Goal: Task Accomplishment & Management: Manage account settings

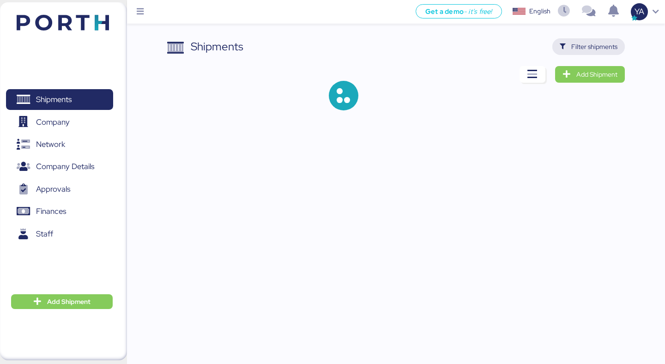
click at [607, 47] on span "Filter shipments" at bounding box center [594, 46] width 46 height 11
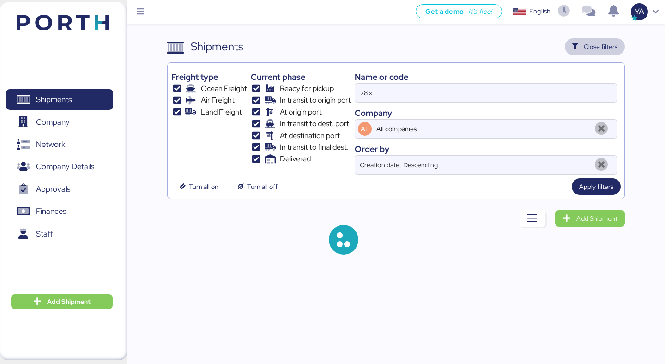
click at [526, 97] on input "78 x" at bounding box center [485, 93] width 261 height 18
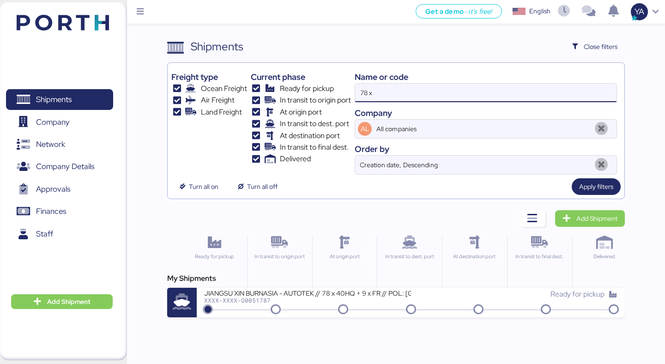
click at [526, 97] on input "78 x" at bounding box center [485, 93] width 261 height 18
type input "7"
paste input "O0052055"
type input "O0052055"
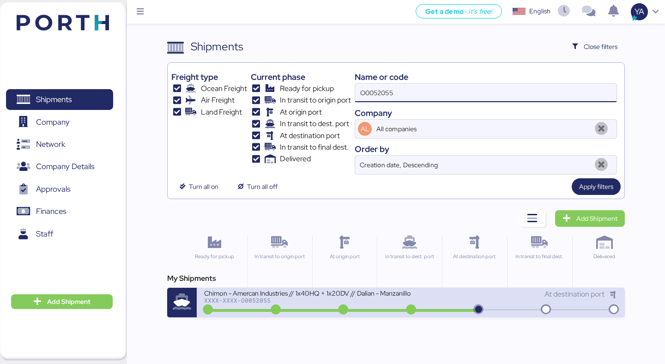
click at [327, 294] on div "Chimon - Amercan Industries // 1x40HQ + 1x20DV // Dalian - Manzanillo // MBL: M…" at bounding box center [307, 293] width 206 height 8
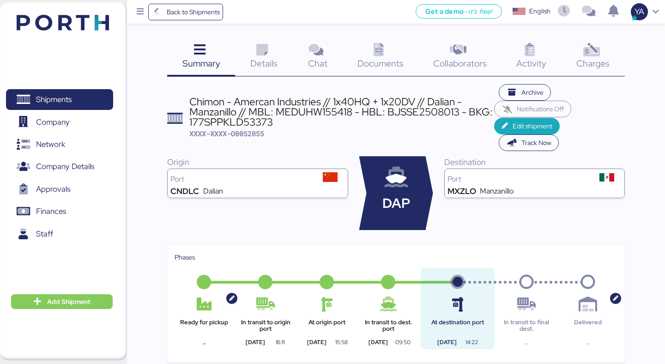
click at [258, 57] on icon at bounding box center [262, 49] width 20 height 13
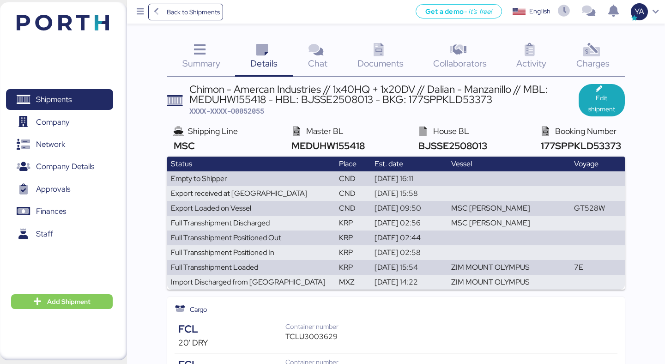
click at [244, 115] on span "XXXX-XXXX-O0052055" at bounding box center [226, 110] width 75 height 9
copy span "O0052055"
click at [371, 53] on icon at bounding box center [379, 49] width 20 height 13
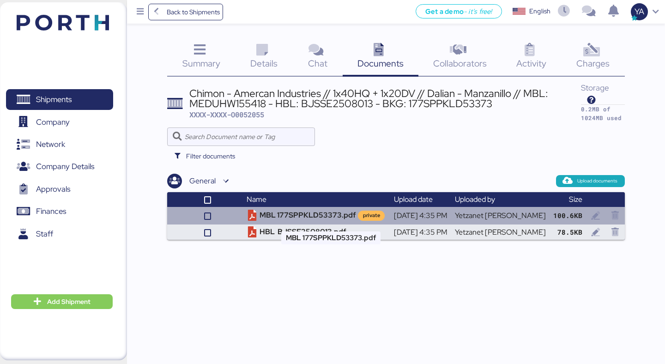
click at [285, 216] on td "MBL 177SPPKLD53373.pdf private" at bounding box center [316, 216] width 147 height 18
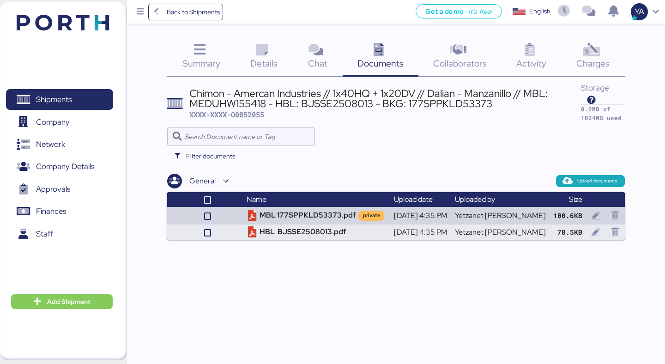
click at [379, 55] on icon at bounding box center [379, 49] width 20 height 13
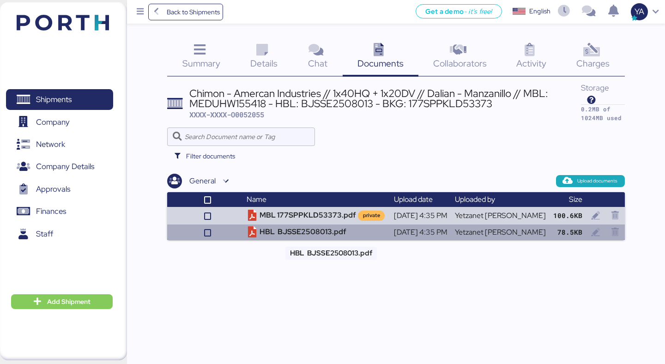
click at [329, 234] on td "HBL BJSSE2508013.pdf" at bounding box center [316, 232] width 147 height 15
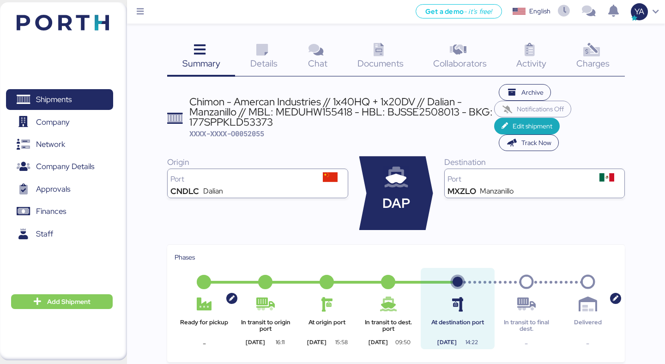
click at [219, 50] on div "Summary 0" at bounding box center [201, 57] width 68 height 38
click at [196, 59] on span "Summary" at bounding box center [201, 63] width 38 height 12
click at [98, 99] on span "Shipments" at bounding box center [59, 99] width 99 height 13
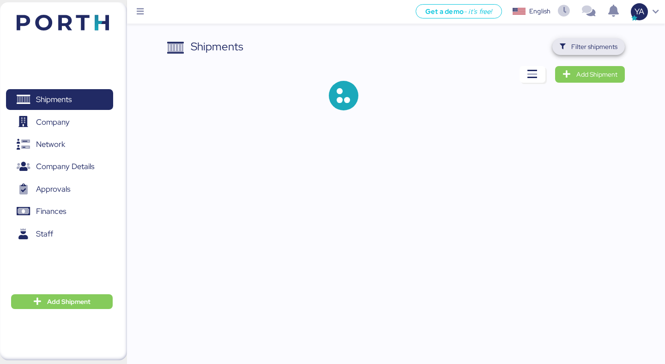
click at [602, 49] on span "Filter shipments" at bounding box center [594, 46] width 46 height 11
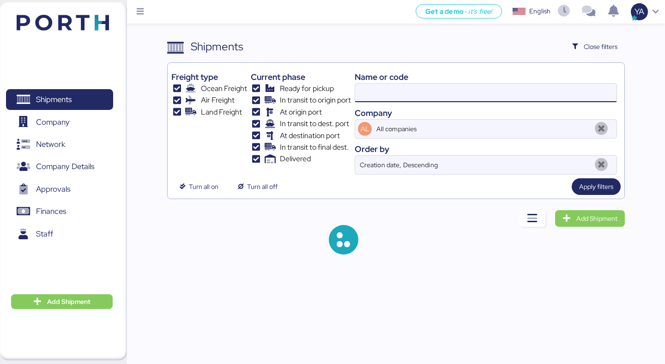
click at [411, 97] on input at bounding box center [485, 93] width 261 height 18
paste input "O0051912"
type input "O0051912"
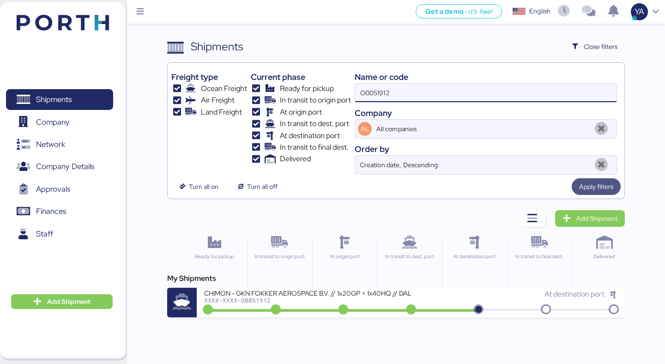
click at [582, 189] on span "Apply filters" at bounding box center [596, 186] width 34 height 11
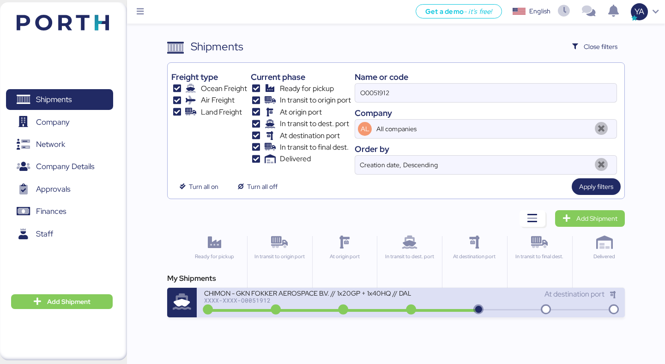
click at [329, 296] on div "CHIMON - GKN FOKKER AEROSPACE B.V. // 1x20GP + 1x40HQ // DALIAN - MANZANILLO //…" at bounding box center [307, 293] width 206 height 8
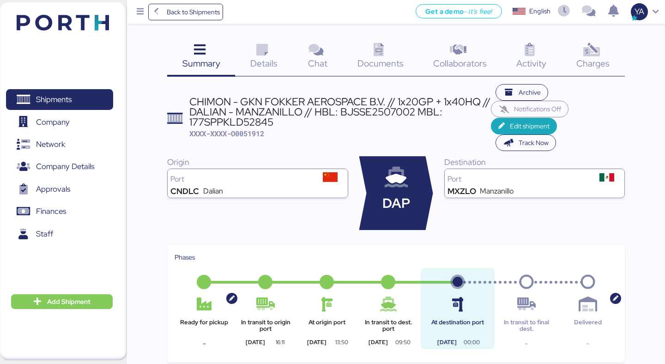
click at [265, 55] on icon at bounding box center [262, 49] width 20 height 13
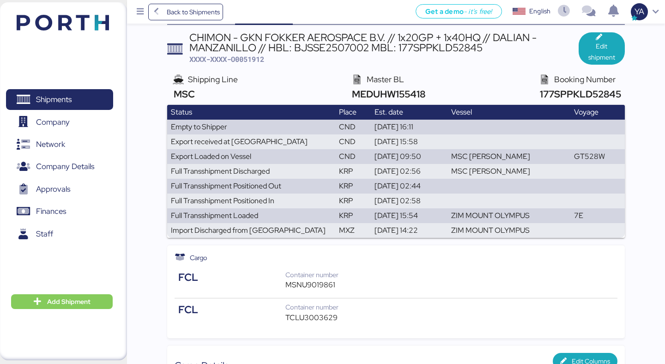
scroll to position [49, 0]
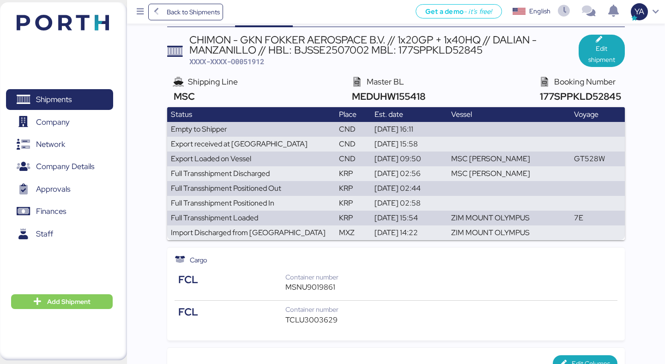
click at [239, 61] on span "XXXX-XXXX-O0051912" at bounding box center [226, 61] width 75 height 9
copy span "O0051912"
click at [346, 52] on div "CHIMON - GKN FOKKER AEROSPACE B.V. // 1x20GP + 1x40HQ // DALIAN - MANZANILLO //…" at bounding box center [383, 45] width 389 height 21
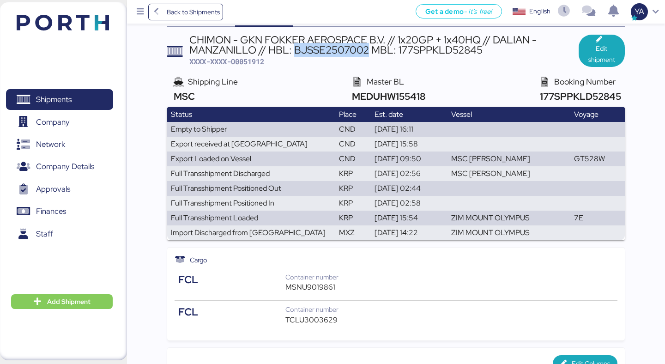
copy div "BJSSE2507002"
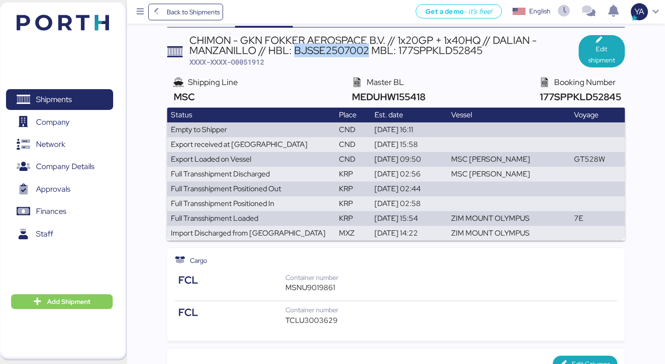
scroll to position [0, 0]
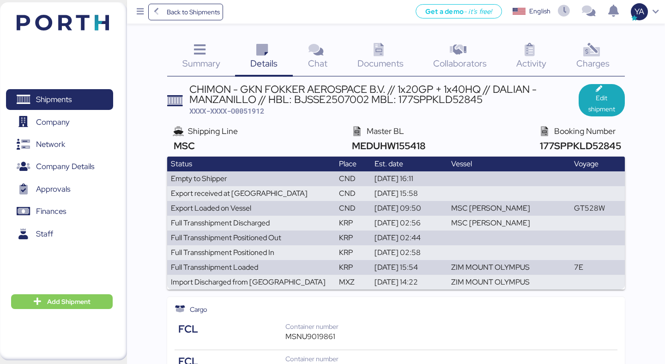
click at [371, 58] on span "Documents" at bounding box center [381, 63] width 46 height 12
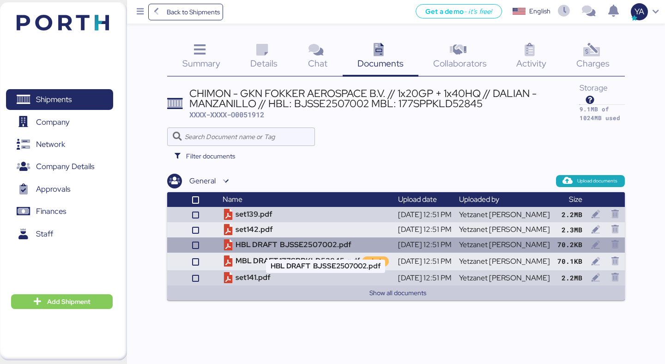
click at [316, 250] on td "HBL DRAFT BJSSE2507002.pdf" at bounding box center [306, 244] width 175 height 15
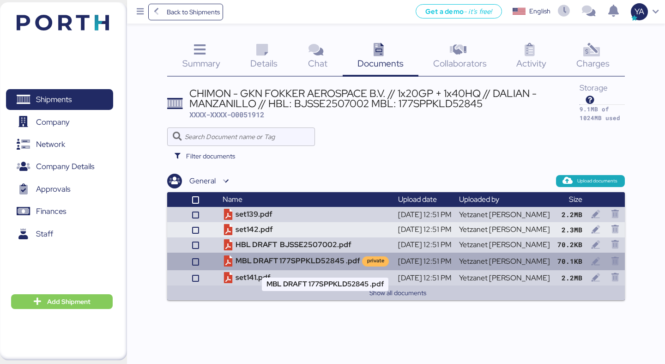
click at [300, 262] on td "MBL DRAFT 177SPPKLD52845 .pdf private" at bounding box center [306, 262] width 175 height 18
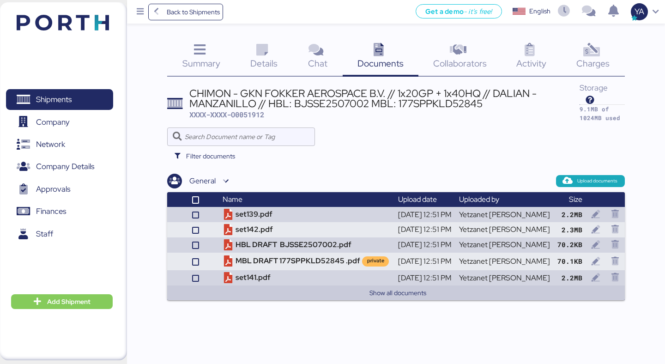
click at [349, 105] on div "CHIMON - GKN FOKKER AEROSPACE B.V. // 1x20GP + 1x40HQ // DALIAN - MANZANILLO //…" at bounding box center [384, 98] width 391 height 21
click at [349, 136] on div at bounding box center [395, 136] width 457 height 18
click at [347, 129] on div at bounding box center [395, 136] width 457 height 18
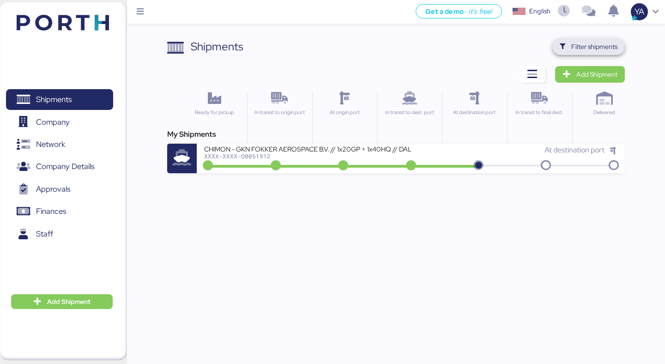
click at [560, 46] on icon "button" at bounding box center [563, 47] width 6 height 6
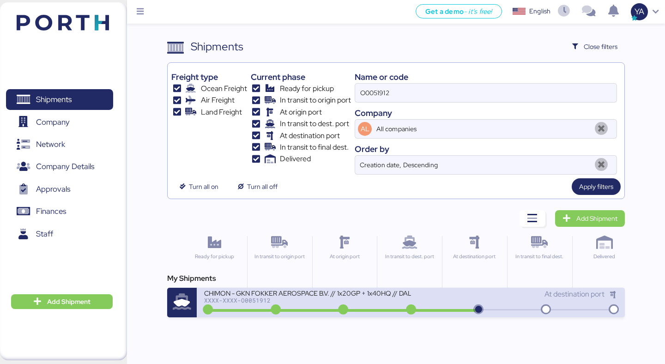
click at [369, 297] on div "CHIMON - GKN FOKKER AEROSPACE B.V. // 1x20GP + 1x40HQ // DALIAN - MANZANILLO //…" at bounding box center [307, 293] width 206 height 8
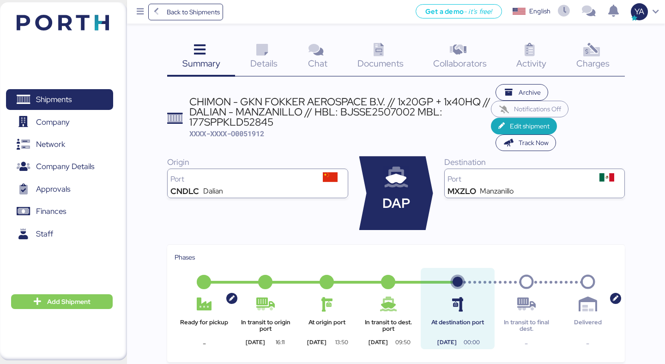
click at [264, 121] on div "CHIMON - GKN FOKKER AEROSPACE B.V. // 1x20GP + 1x40HQ // DALIAN - MANZANILLO //…" at bounding box center [340, 112] width 302 height 31
copy div "177SPPKLD52845"
click at [262, 53] on icon at bounding box center [262, 49] width 20 height 13
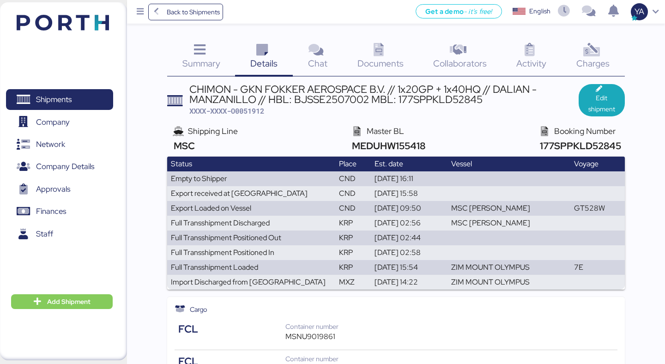
click at [434, 99] on div "CHIMON - GKN FOKKER AEROSPACE B.V. // 1x20GP + 1x40HQ // DALIAN - MANZANILLO //…" at bounding box center [383, 94] width 389 height 21
copy div "177SPPKLD52845"
click at [335, 108] on div "CHIMON - GKN FOKKER AEROSPACE B.V. // 1x20GP + 1x40HQ // DALIAN - MANZANILLO //…" at bounding box center [383, 100] width 389 height 32
click at [613, 99] on span "Edit shipment" at bounding box center [601, 103] width 31 height 22
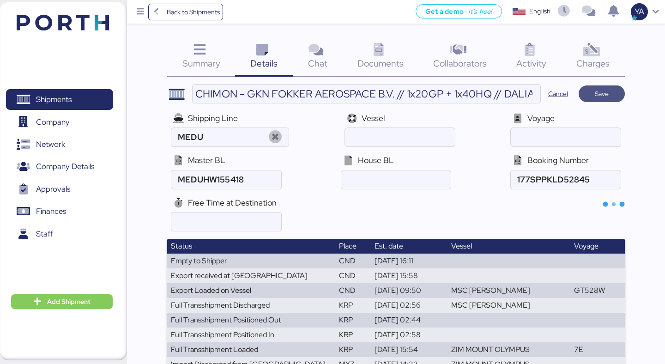
type input "MSC"
click at [557, 92] on span "Cancel" at bounding box center [558, 93] width 20 height 11
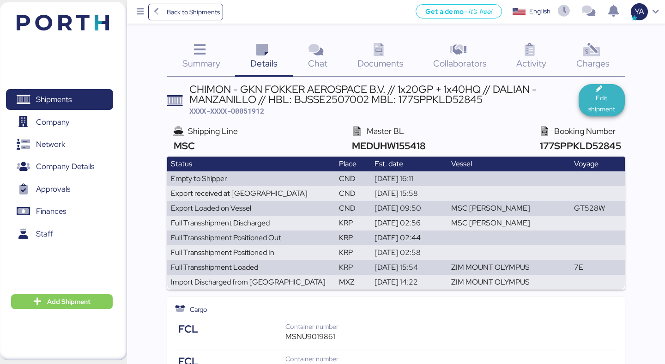
click at [597, 99] on span "Edit shipment" at bounding box center [601, 103] width 31 height 22
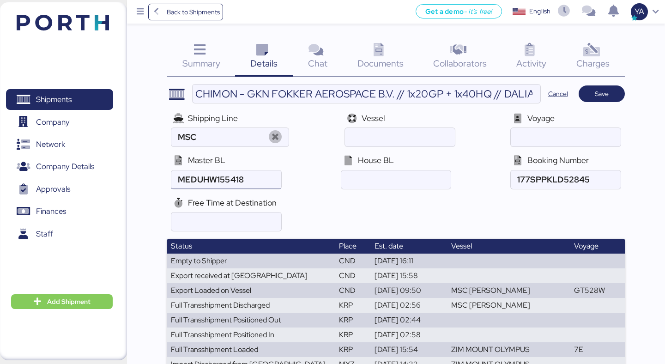
click at [219, 186] on input "ocean" at bounding box center [225, 179] width 109 height 18
paste input "MEDUHW231458"
type input "MEDUHW231458"
click at [548, 130] on input "ocean" at bounding box center [565, 137] width 109 height 18
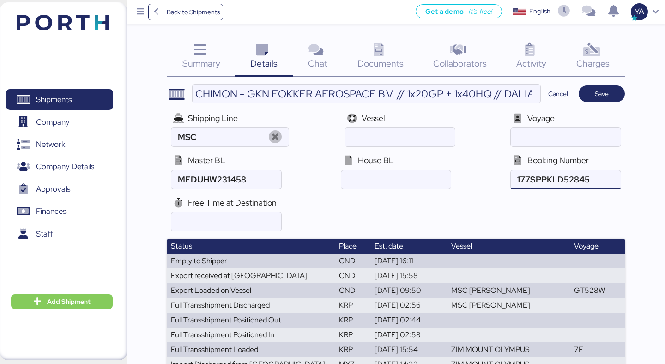
click at [540, 176] on input "ocean" at bounding box center [565, 179] width 109 height 18
paste input "177SPPKLD53373"
type input "177SPPKLD53373"
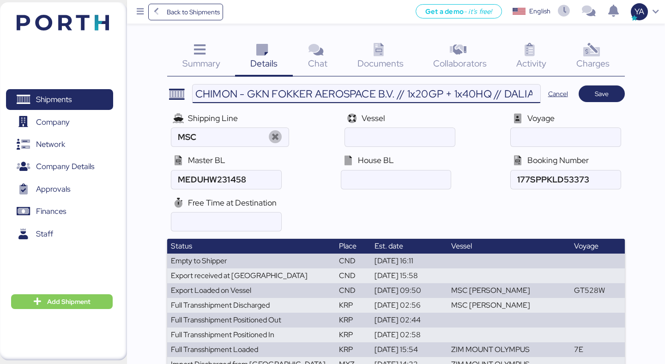
click at [502, 93] on input "CHIMON - GKN FOKKER AEROSPACE B.V. // 1x20GP + 1x40HQ // DALIAN - MANZANILLO //…" at bounding box center [367, 94] width 348 height 18
paste input "177SPPKLD53373"
click at [405, 94] on input "CHIMON - GKN FOKKER AEROSPACE B.V. // 1x20GP + 1x40HQ // DALIAN - MANZANILLO //…" at bounding box center [367, 94] width 348 height 18
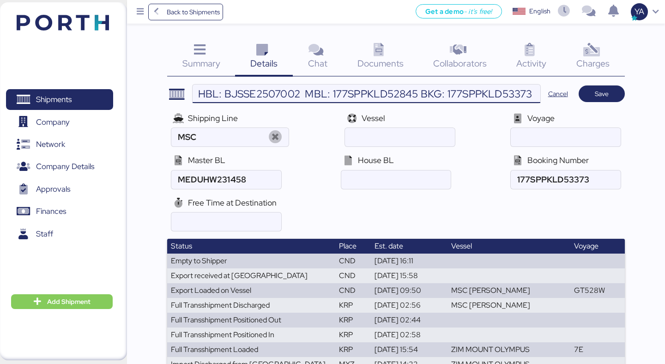
click at [405, 94] on input "CHIMON - GKN FOKKER AEROSPACE B.V. // 1x20GP + 1x40HQ // DALIAN - MANZANILLO //…" at bounding box center [367, 94] width 348 height 18
click at [196, 175] on input "ocean" at bounding box center [225, 179] width 109 height 18
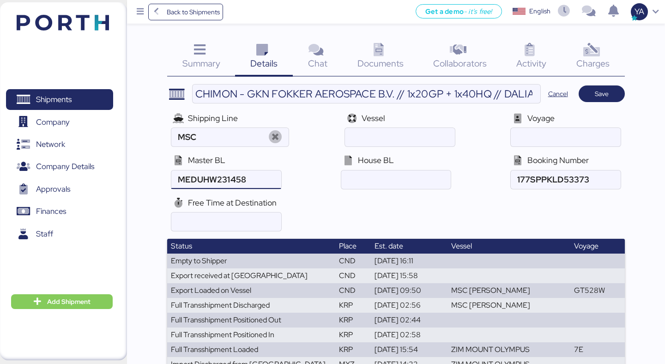
click at [196, 175] on input "ocean" at bounding box center [225, 179] width 109 height 18
click at [499, 97] on input "CHIMON - GKN FOKKER AEROSPACE B.V. // 1x20GP + 1x40HQ // DALIAN - MANZANILLO //…" at bounding box center [367, 94] width 348 height 18
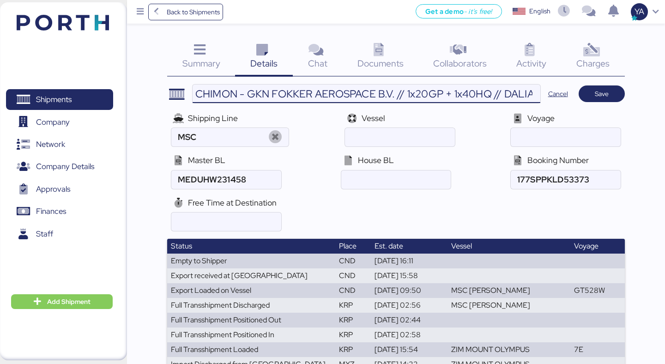
scroll to position [0, 347]
click at [416, 92] on input "CHIMON - GKN FOKKER AEROSPACE B.V. // 1x20GP + 1x40HQ // DALIAN - MANZANILLO //…" at bounding box center [367, 94] width 348 height 18
paste input "MEDUHW231458"
click at [374, 91] on input "CHIMON - GKN FOKKER AEROSPACE B.V. // 1x20GP + 1x40HQ // DALIAN - MANZANILLO //…" at bounding box center [367, 94] width 348 height 18
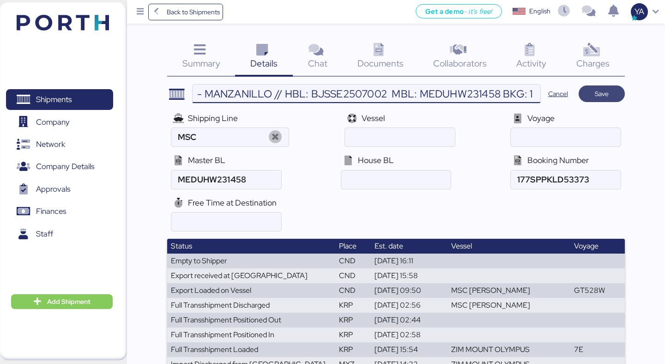
type input "CHIMON - GKN FOKKER AEROSPACE B.V. // 1x20GP + 1x40HQ // DALIAN - MANZANILLO //…"
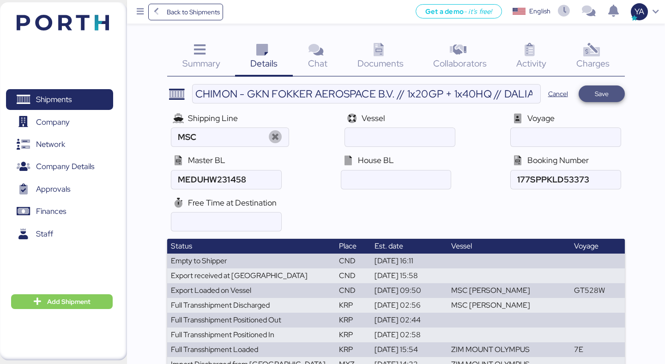
click at [600, 97] on span "Save" at bounding box center [602, 93] width 14 height 11
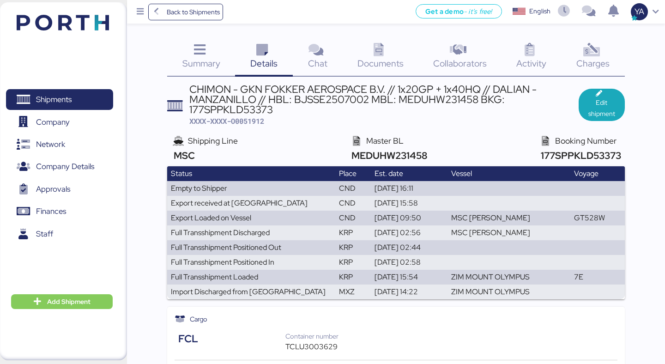
click at [374, 52] on icon at bounding box center [379, 49] width 20 height 13
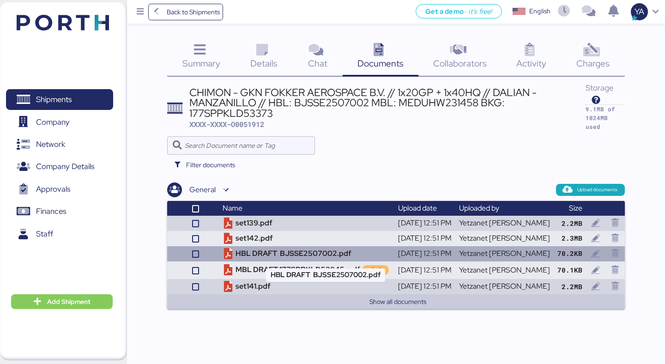
click at [315, 255] on td "HBL DRAFT BJSSE2507002.pdf" at bounding box center [306, 253] width 175 height 15
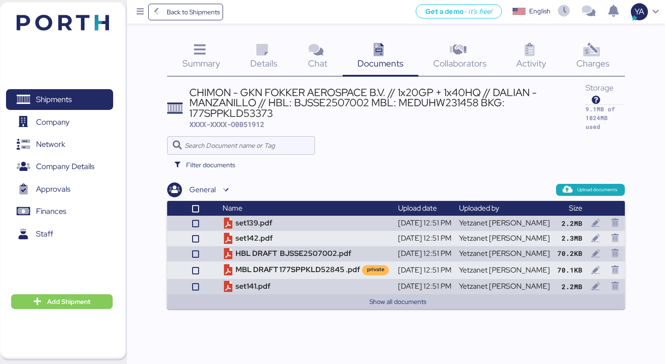
click at [371, 119] on div "CHIMON - GKN FOKKER AEROSPACE B.V. // 1x20GP + 1x40HQ // DALIAN - MANZANILLO //…" at bounding box center [387, 108] width 396 height 42
click at [460, 108] on div "CHIMON - GKN FOKKER AEROSPACE B.V. // 1x20GP + 1x40HQ // DALIAN - MANZANILLO //…" at bounding box center [387, 102] width 396 height 31
click at [459, 117] on div "CHIMON - GKN FOKKER AEROSPACE B.V. // 1x20GP + 1x40HQ // DALIAN - MANZANILLO //…" at bounding box center [387, 102] width 396 height 31
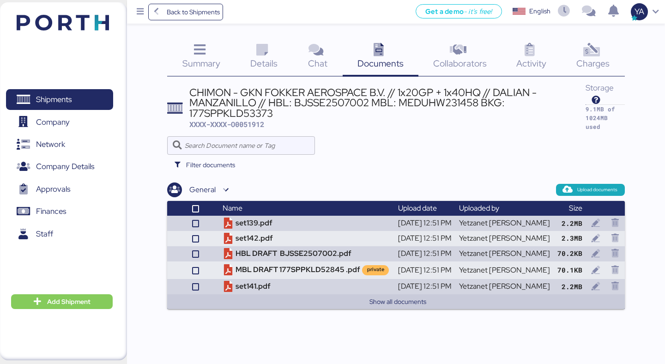
click at [239, 106] on div "CHIMON - GKN FOKKER AEROSPACE B.V. // 1x20GP + 1x40HQ // DALIAN - MANZANILLO //…" at bounding box center [387, 102] width 396 height 31
click at [242, 117] on div "CHIMON - GKN FOKKER AEROSPACE B.V. // 1x20GP + 1x40HQ // DALIAN - MANZANILLO //…" at bounding box center [387, 102] width 396 height 31
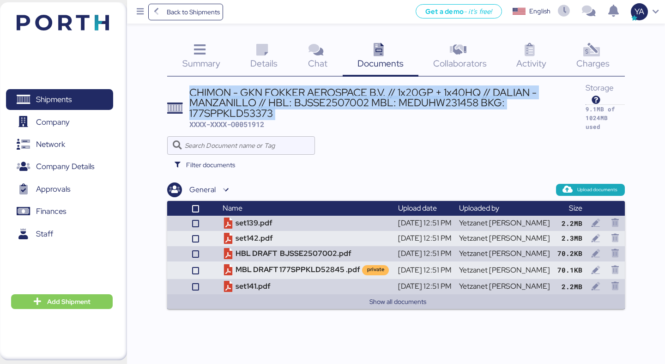
click at [242, 117] on div "CHIMON - GKN FOKKER AEROSPACE B.V. // 1x20GP + 1x40HQ // DALIAN - MANZANILLO //…" at bounding box center [387, 102] width 396 height 31
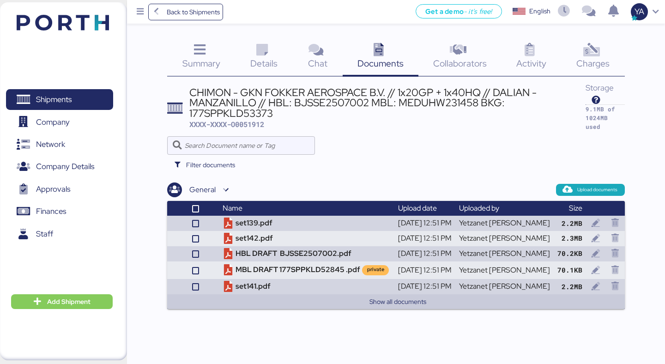
click at [253, 117] on div "CHIMON - GKN FOKKER AEROSPACE B.V. // 1x20GP + 1x40HQ // DALIAN - MANZANILLO //…" at bounding box center [387, 102] width 396 height 31
copy div "177SPPKLD53373"
click at [279, 118] on div "CHIMON - GKN FOKKER AEROSPACE B.V. // 1x20GP + 1x40HQ // DALIAN - MANZANILLO //…" at bounding box center [387, 102] width 396 height 31
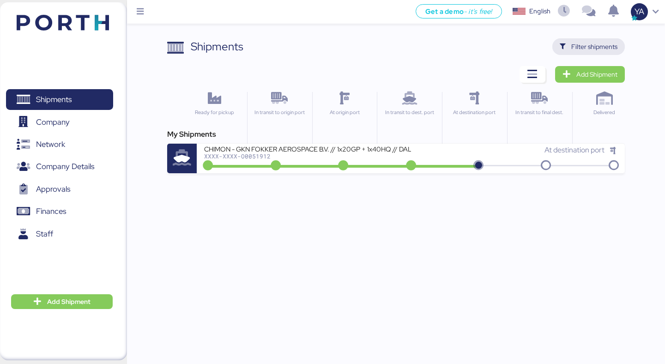
click at [583, 41] on span "Filter shipments" at bounding box center [594, 46] width 46 height 11
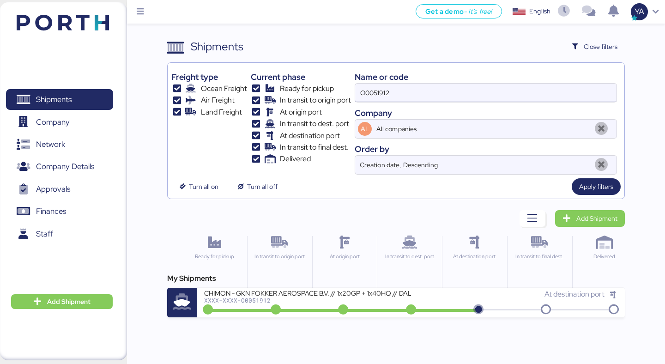
click at [419, 93] on input "O0051912" at bounding box center [485, 93] width 261 height 18
paste input "2055"
type input "O0052055"
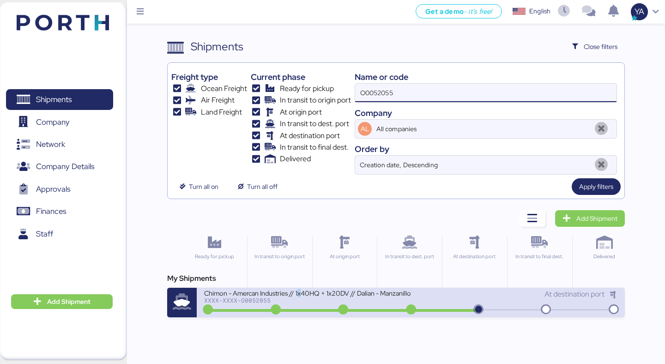
click at [301, 294] on div "Chimon - Amercan Industries // 1x40HQ + 1x20DV // Dalian - Manzanillo // MBL: M…" at bounding box center [307, 293] width 206 height 8
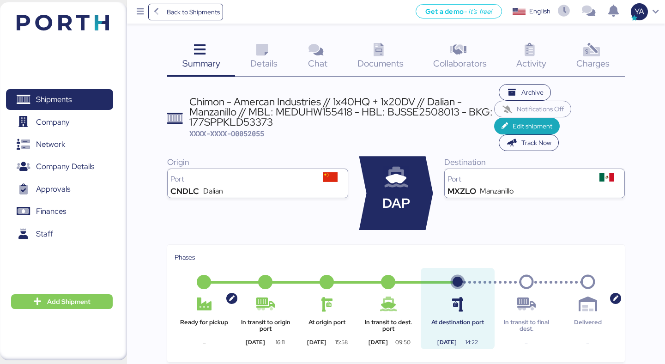
click at [272, 62] on span "Details" at bounding box center [263, 63] width 27 height 12
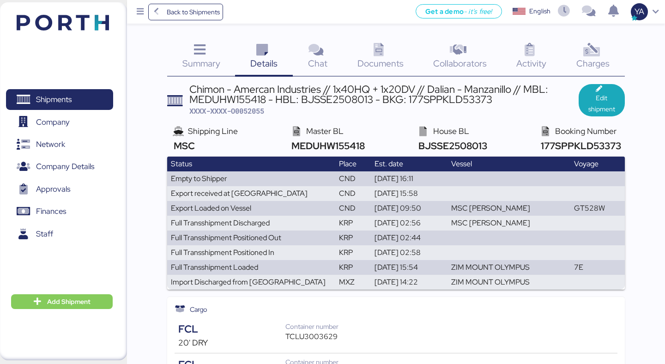
click at [414, 103] on div "Chimon - Amercan Industries // 1x40HQ + 1x20DV // Dalian - Manzanillo // MBL: M…" at bounding box center [383, 94] width 389 height 21
copy div "177SPPKLD53373"
click at [362, 59] on span "Documents" at bounding box center [381, 63] width 46 height 12
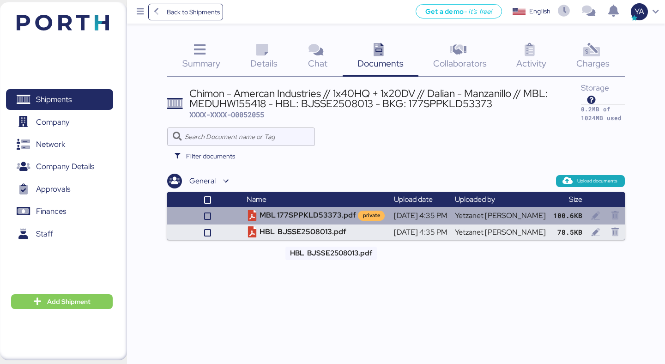
click at [295, 217] on td "MBL 177SPPKLD53373.pdf private" at bounding box center [316, 216] width 147 height 18
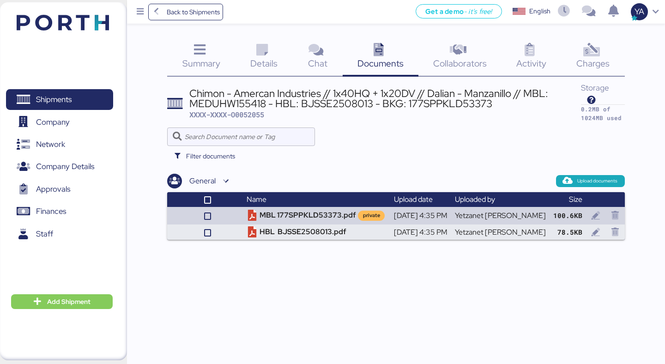
click at [179, 55] on div "Summary 0" at bounding box center [201, 57] width 68 height 38
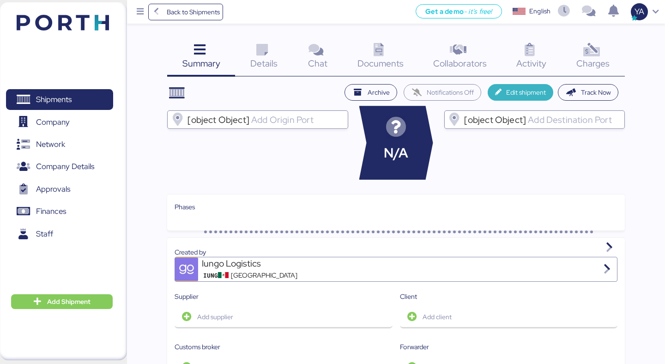
click at [532, 98] on span "Edit shipment" at bounding box center [526, 92] width 40 height 11
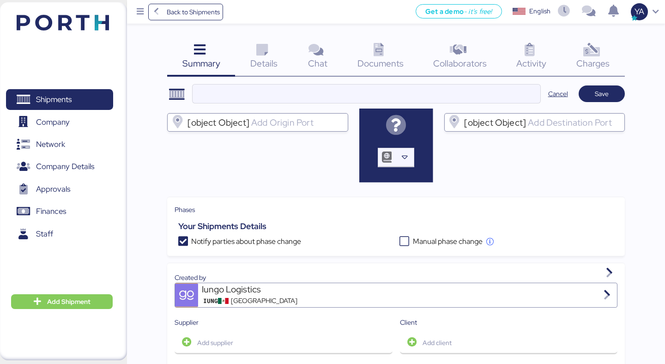
type input "Chimon - Amercan Industries // 1x40HQ + 1x20DV // Dalian - Manzanillo // MBL: M…"
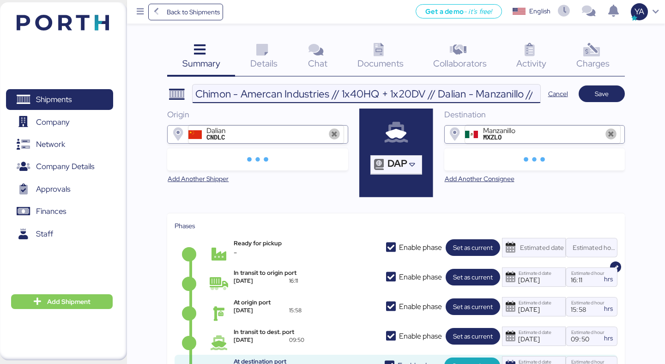
click at [502, 95] on input "Chimon - Amercan Industries // 1x40HQ + 1x20DV // Dalian - Manzanillo // MBL: M…" at bounding box center [367, 94] width 348 height 18
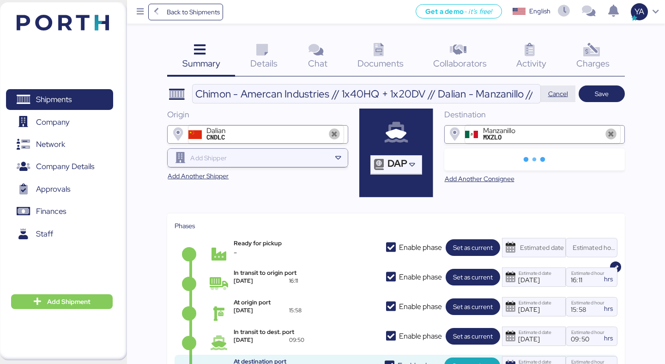
click at [563, 93] on span "Cancel" at bounding box center [558, 93] width 20 height 11
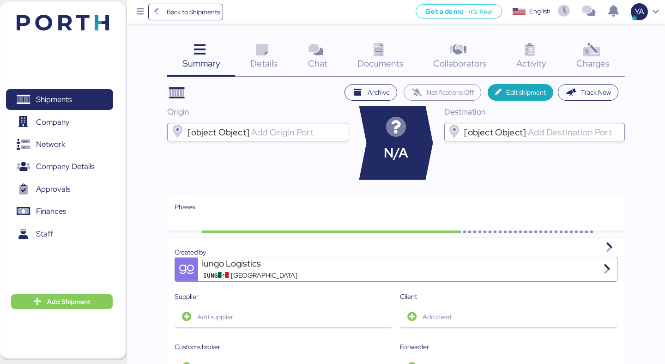
click at [265, 55] on icon at bounding box center [262, 49] width 20 height 13
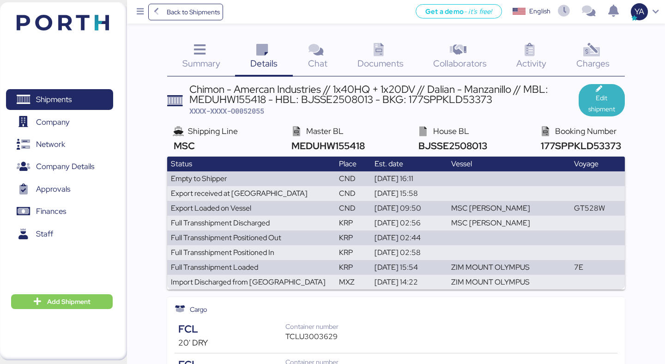
click at [612, 93] on span "Edit shipment" at bounding box center [601, 103] width 31 height 22
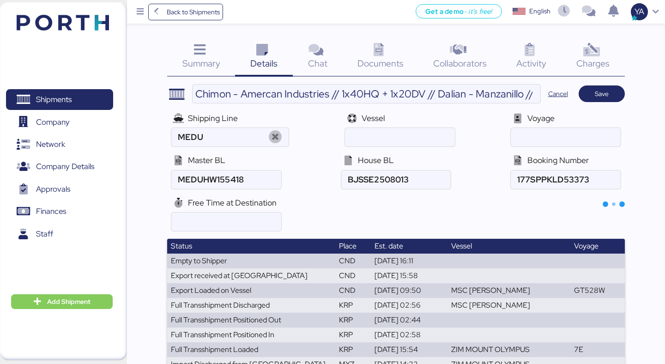
type input "MSC"
click at [543, 186] on input "ocean" at bounding box center [565, 179] width 109 height 18
paste input "177SPPKLD52845"
type input "177SPPKLD52845"
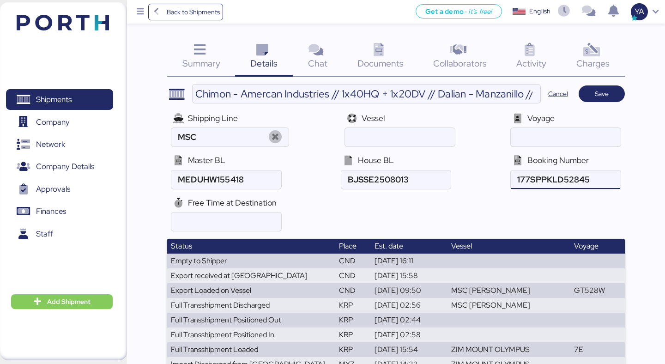
click at [480, 74] on div "Collaborators 0" at bounding box center [460, 57] width 83 height 38
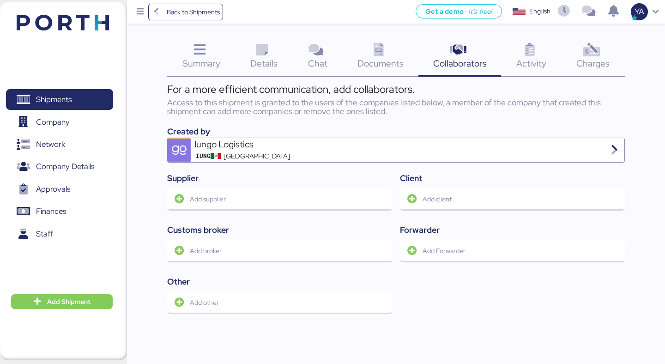
click at [590, 67] on span "Charges" at bounding box center [593, 63] width 33 height 12
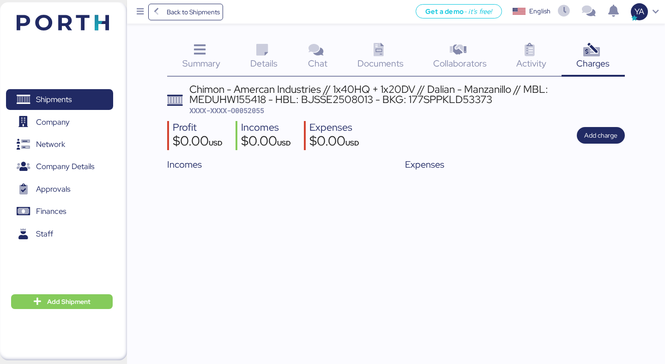
click at [268, 53] on icon at bounding box center [262, 49] width 20 height 13
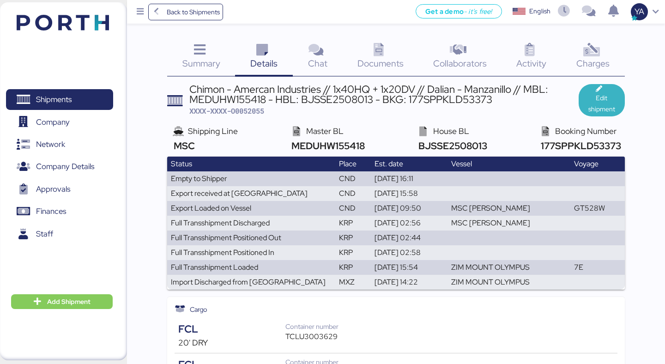
click at [602, 106] on span "Edit shipment" at bounding box center [601, 103] width 31 height 22
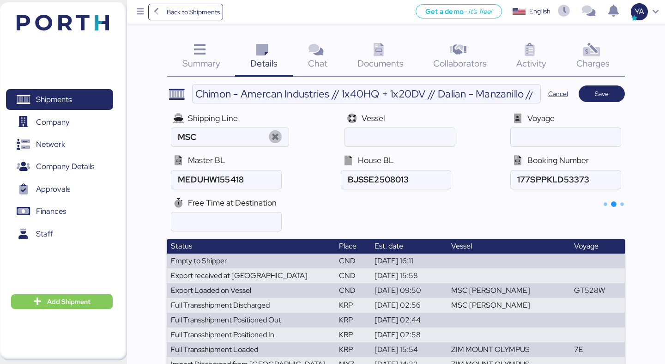
click at [539, 190] on div "Shipping Line MSC Vessel Voyage Master BL House BL Booking Number" at bounding box center [395, 151] width 457 height 85
click at [548, 180] on input "ocean" at bounding box center [565, 179] width 109 height 18
paste input "177SPPKLD52845"
type input "177SPPKLD52845"
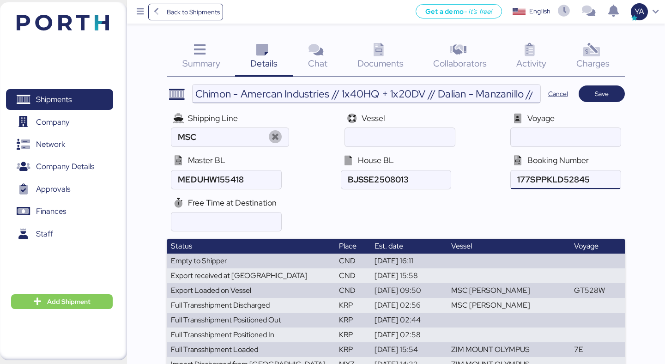
click at [483, 95] on input "Chimon - Amercan Industries // 1x40HQ + 1x20DV // Dalian - Manzanillo // MBL: M…" at bounding box center [367, 94] width 348 height 18
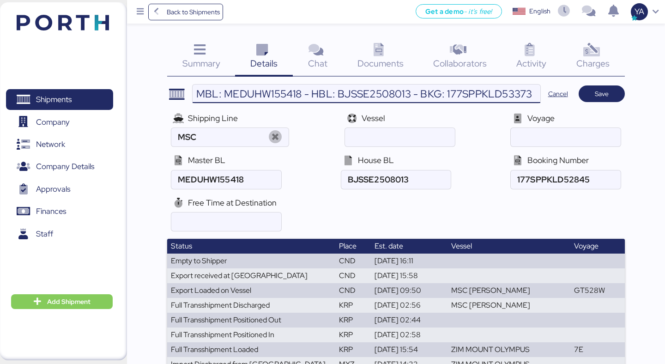
click at [491, 95] on input "Chimon - Amercan Industries // 1x40HQ + 1x20DV // Dalian - Manzanillo // MBL: M…" at bounding box center [367, 94] width 348 height 18
paste input "2845"
type input "Chimon - Amercan Industries // 1x40HQ + 1x20DV // Dalian - Manzanillo // MBL: M…"
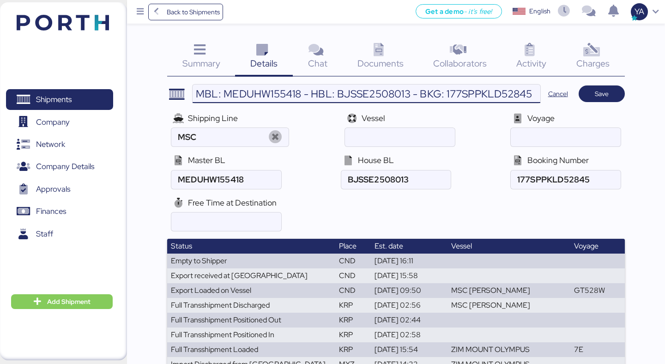
scroll to position [0, 0]
click at [194, 187] on input "ocean" at bounding box center [225, 179] width 109 height 18
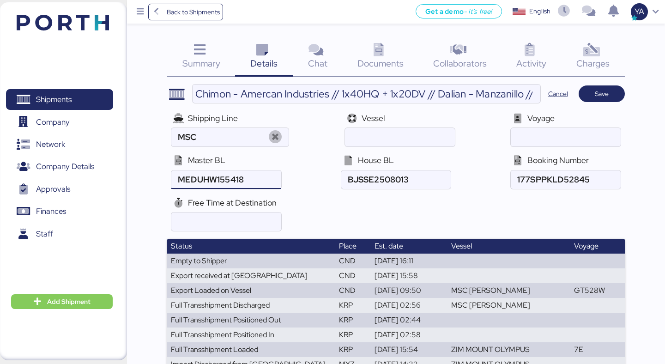
click at [194, 187] on input "ocean" at bounding box center [225, 179] width 109 height 18
click at [479, 92] on input "Chimon - Amercan Industries // 1x40HQ + 1x20DV // Dalian - Manzanillo // MBL: M…" at bounding box center [367, 94] width 348 height 18
click at [603, 92] on span "Save" at bounding box center [602, 93] width 14 height 11
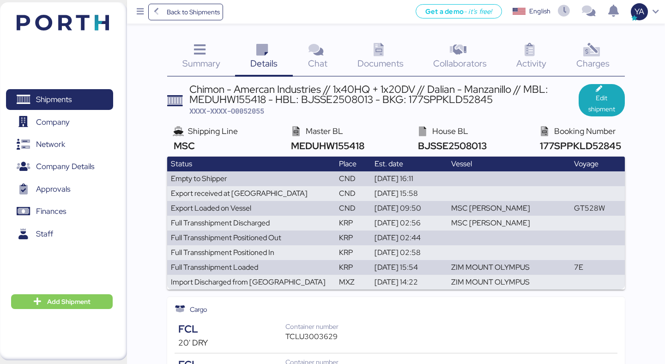
click at [379, 51] on icon at bounding box center [379, 49] width 20 height 13
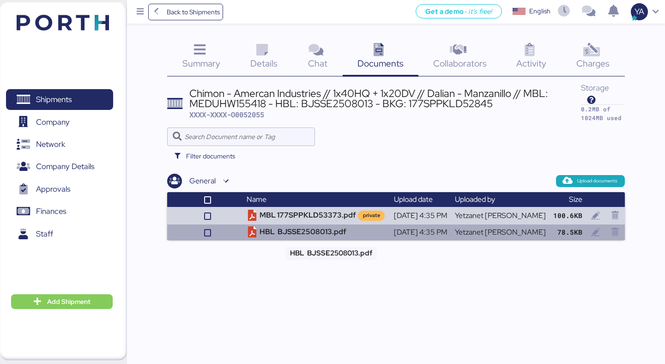
click at [322, 228] on td "HBL BJSSE2508013.pdf" at bounding box center [316, 232] width 147 height 15
click at [314, 231] on td "HBL BJSSE2508013.pdf" at bounding box center [316, 232] width 147 height 15
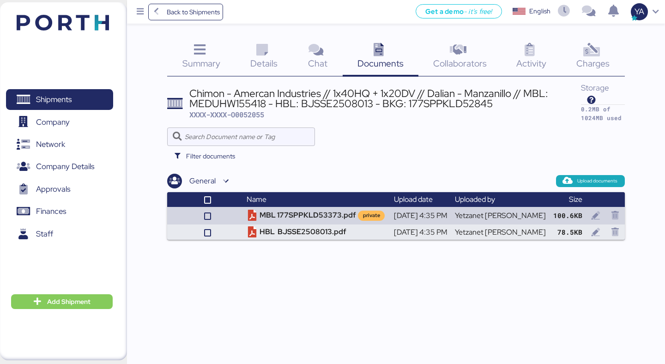
click at [274, 61] on span "Details" at bounding box center [263, 63] width 27 height 12
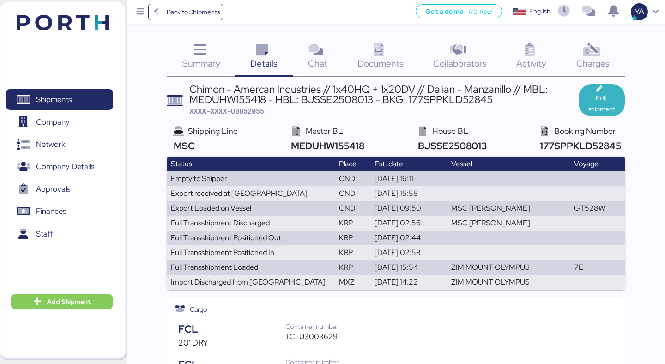
click at [613, 107] on span "Edit shipment" at bounding box center [601, 103] width 31 height 22
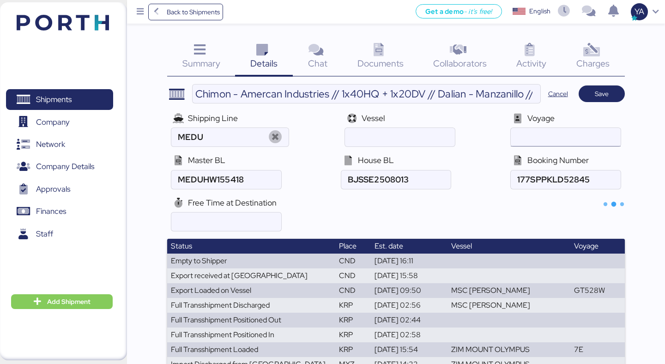
type input "MSC"
click at [588, 93] on span "Save" at bounding box center [601, 93] width 31 height 13
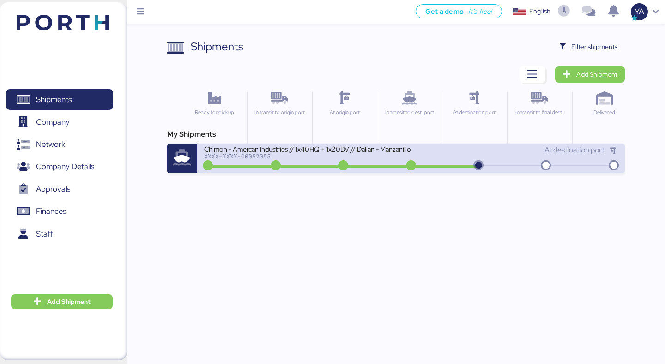
click at [288, 146] on div "Chimon - Amercan Industries // 1x40HQ + 1x20DV // Dalian - Manzanillo // MBL: M…" at bounding box center [307, 149] width 206 height 8
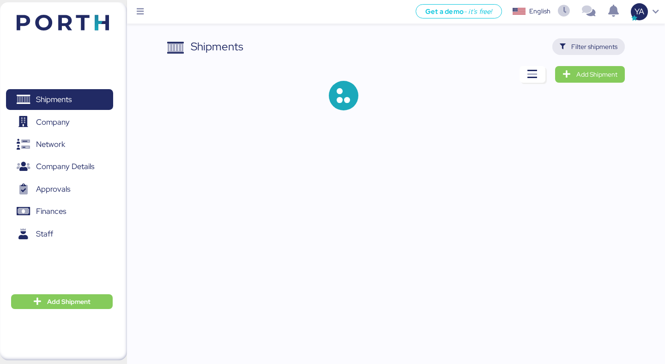
click at [600, 45] on span "Filter shipments" at bounding box center [594, 46] width 46 height 11
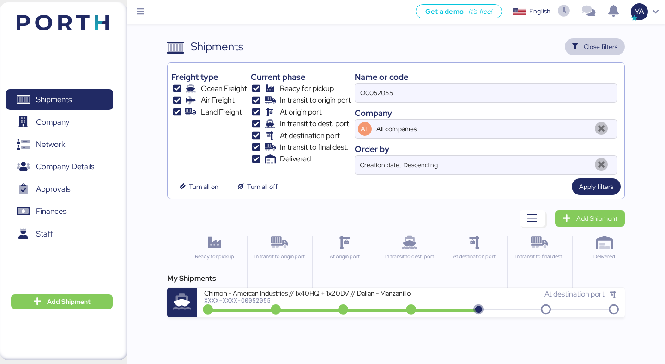
click at [500, 92] on input "O0052055" at bounding box center [485, 93] width 261 height 18
paste input "SHSI50256100"
type input "SHSI50256100"
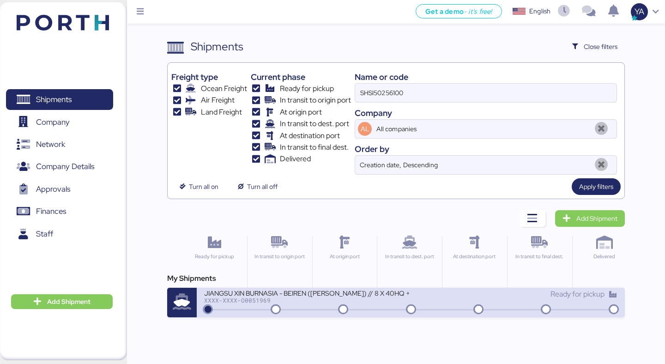
click at [345, 294] on div "JIANGSU XIN BURNASIA - BEIREN ([PERSON_NAME]) // 8 X 40HQ + 1 X 40FR // SHANGHA…" at bounding box center [307, 293] width 206 height 8
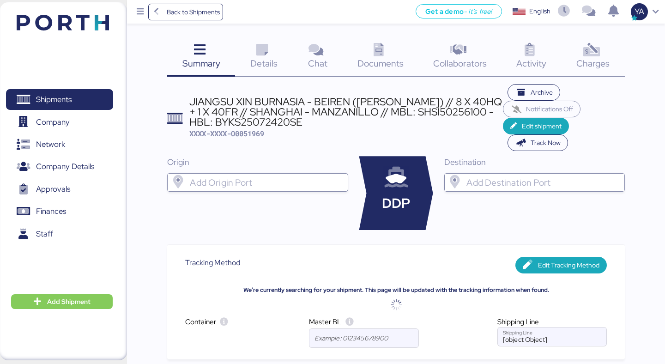
click at [594, 58] on span "Charges" at bounding box center [593, 63] width 33 height 12
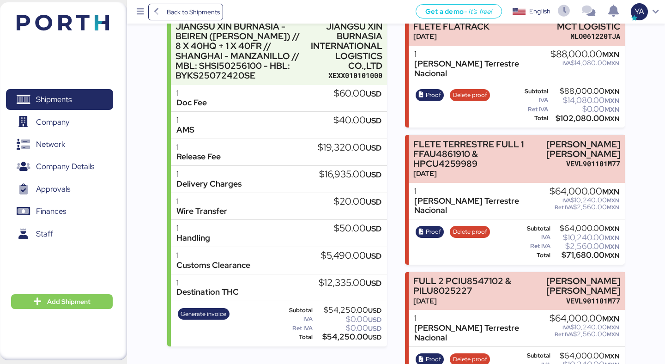
scroll to position [127, 0]
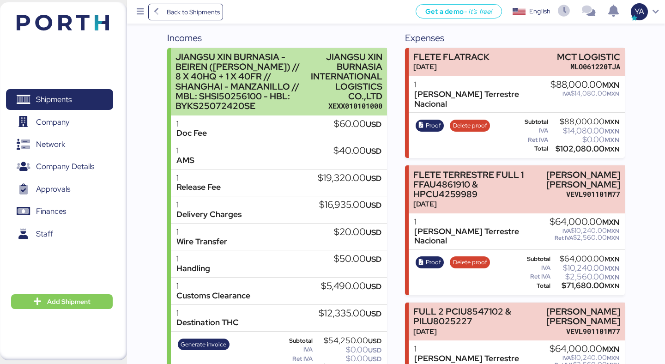
click at [255, 99] on div "JIANGSU XIN BURNASIA - BEIREN ([PERSON_NAME]) // 8 X 40HQ + 1 X 40FR // SHANGHA…" at bounding box center [241, 81] width 131 height 59
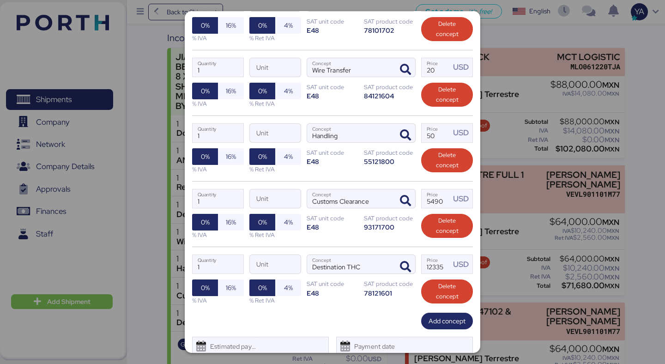
scroll to position [431, 0]
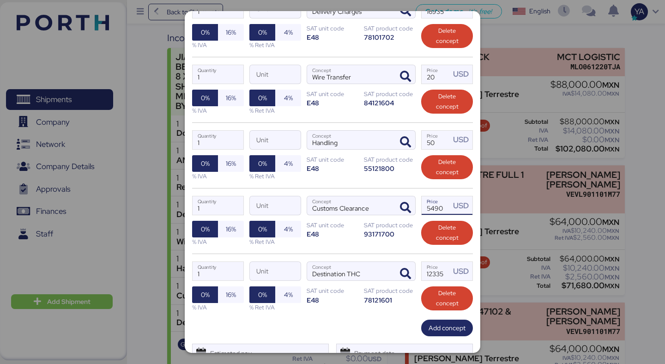
click at [446, 196] on input "5490" at bounding box center [436, 205] width 29 height 18
type input "5310"
click at [383, 303] on div "1 Quantity Unit Destination THC Concept 12335 Price USD 0% 16% % IVA 0% 4% % Re…" at bounding box center [332, 287] width 281 height 66
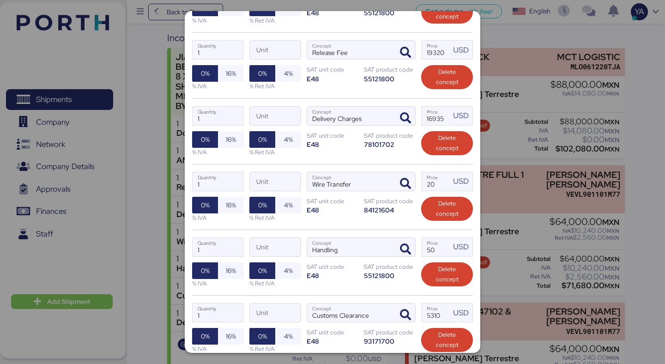
scroll to position [455, 0]
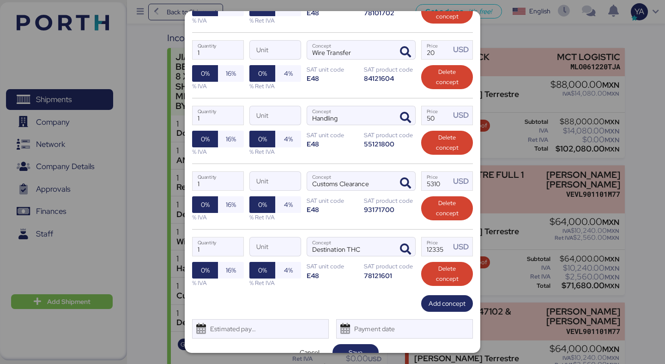
click at [391, 265] on div "1 Quantity Unit Destination THC Concept 12335 Price USD 0% 16% % IVA 0% 4% % Re…" at bounding box center [332, 262] width 281 height 66
click at [429, 298] on span "Add concept" at bounding box center [447, 303] width 37 height 11
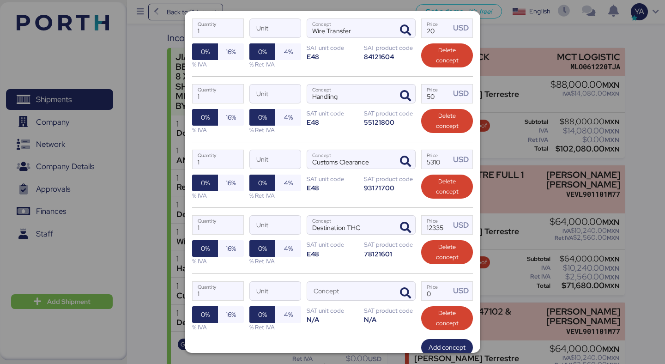
scroll to position [481, 0]
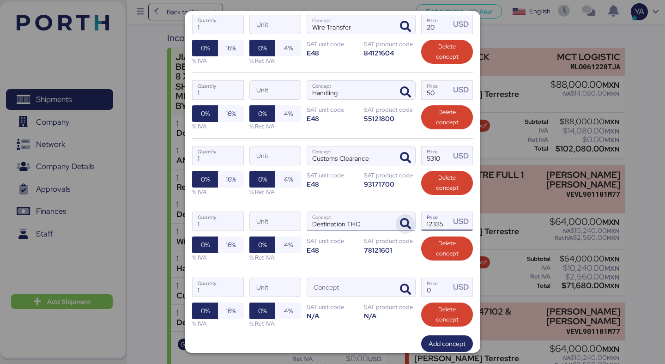
drag, startPoint x: 439, startPoint y: 210, endPoint x: 413, endPoint y: 206, distance: 26.3
click at [413, 206] on div "1 Quantity Unit Destination THC Concept 12335 Price USD 0% 16% % IVA 0% 4% % Re…" at bounding box center [332, 237] width 281 height 66
click at [440, 213] on input "12335" at bounding box center [436, 221] width 29 height 18
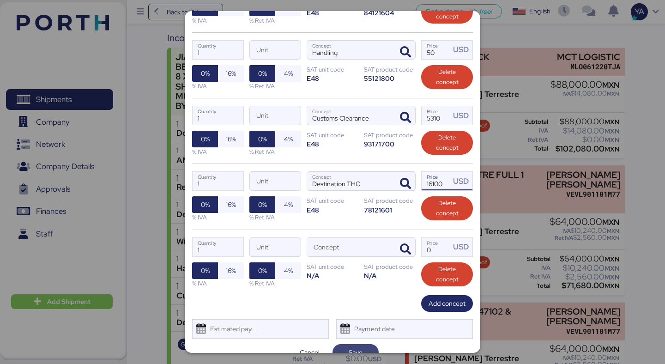
type input "16100"
click at [356, 347] on span "Save" at bounding box center [356, 352] width 14 height 11
click at [351, 347] on span "Save" at bounding box center [356, 352] width 14 height 11
click at [310, 347] on span "Cancel" at bounding box center [310, 352] width 20 height 11
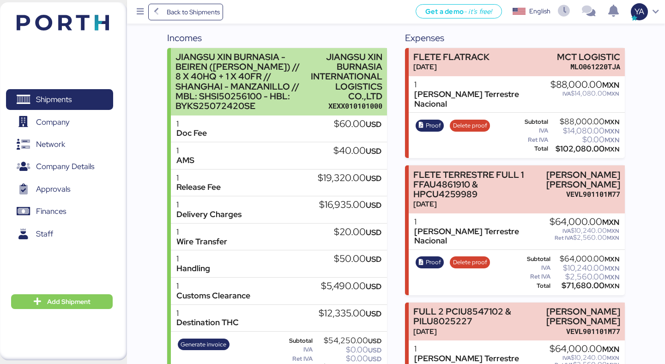
click at [337, 74] on div "JIANGSU XIN BURNASIA INTERNATIONAL LOGISTICS CO.,LTD" at bounding box center [347, 76] width 72 height 49
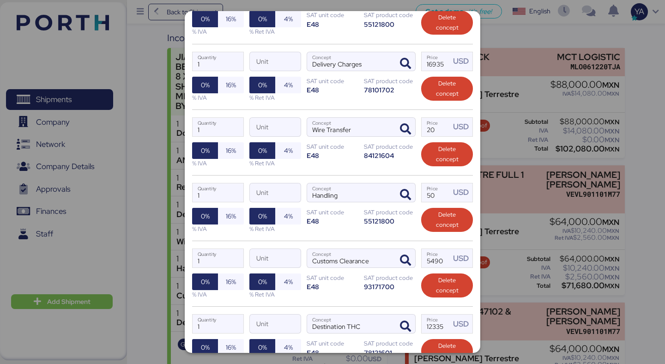
scroll to position [455, 0]
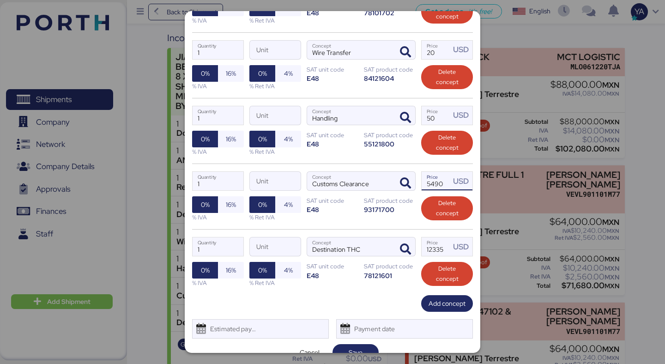
drag, startPoint x: 446, startPoint y: 168, endPoint x: 441, endPoint y: 168, distance: 5.5
click at [441, 172] on input "5490" at bounding box center [436, 181] width 29 height 18
click at [435, 172] on input "5490" at bounding box center [436, 181] width 29 height 18
drag, startPoint x: 432, startPoint y: 170, endPoint x: 452, endPoint y: 172, distance: 20.4
click at [452, 172] on div "5490 Price USD" at bounding box center [447, 181] width 51 height 18
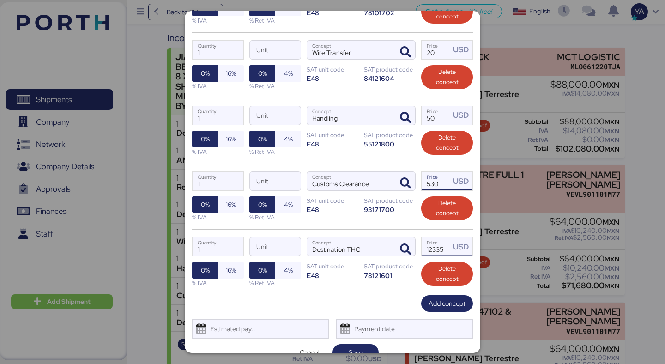
type input "530"
click at [436, 237] on input "12335" at bounding box center [436, 246] width 29 height 18
type input "16100"
click at [373, 295] on div "Add concept" at bounding box center [332, 303] width 281 height 17
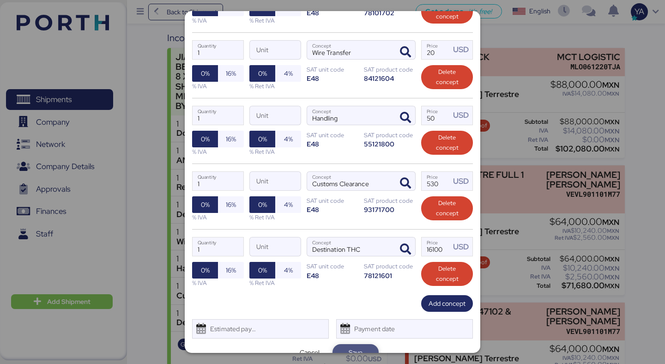
click at [357, 347] on span "Save" at bounding box center [356, 352] width 14 height 11
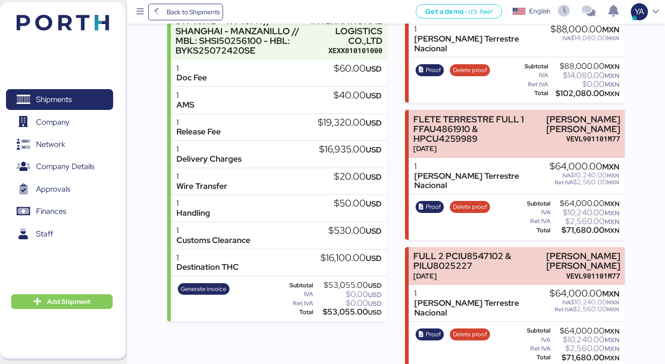
scroll to position [168, 0]
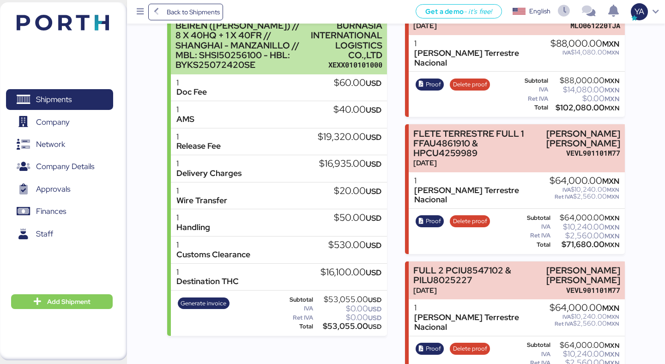
click at [367, 68] on div "XEXX010101000" at bounding box center [347, 65] width 72 height 10
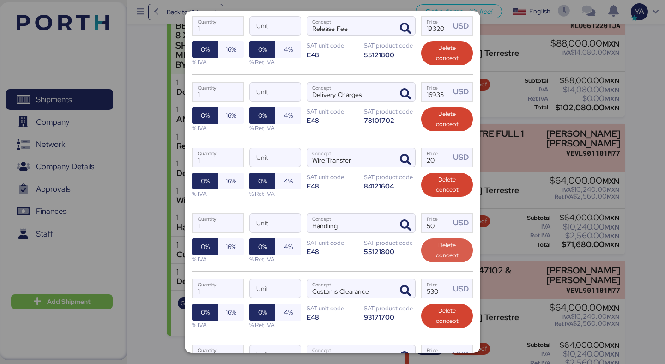
scroll to position [366, 0]
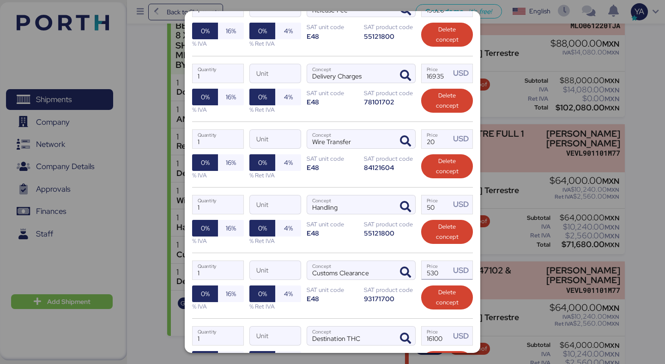
click at [444, 261] on input "530" at bounding box center [436, 270] width 29 height 18
type input "5300"
click at [382, 237] on div "1 Quantity Unit Handling Concept 50 Price USD 0% 16% % IVA 0% 4% % Ret IVA SAT …" at bounding box center [332, 220] width 281 height 66
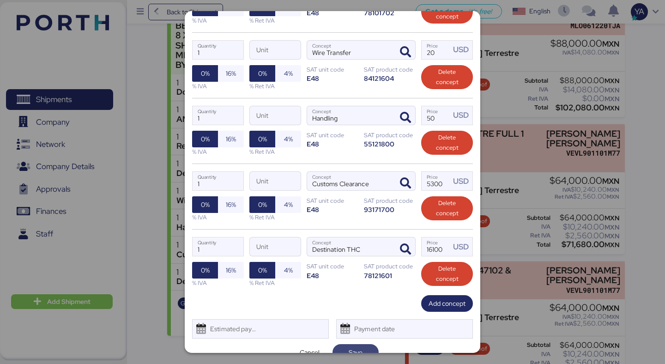
click at [349, 345] on span "Save" at bounding box center [356, 352] width 46 height 17
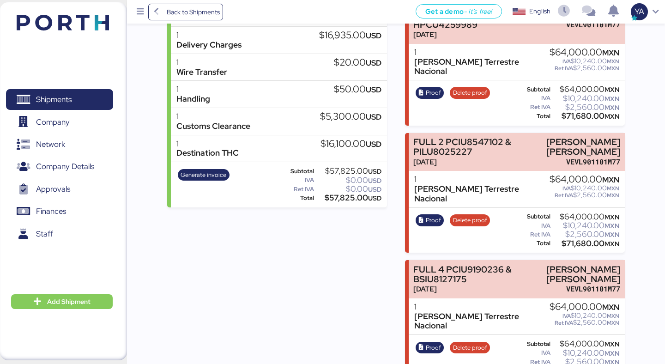
scroll to position [292, 0]
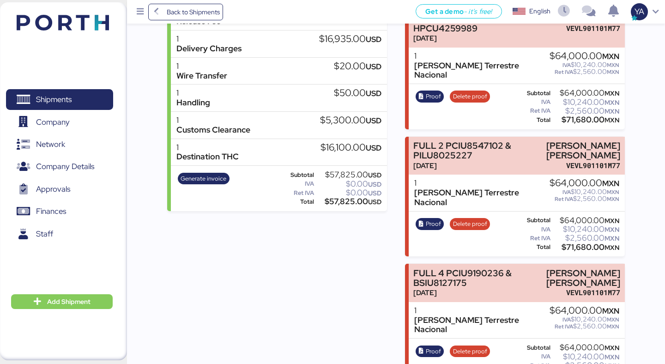
click at [308, 181] on div "IVA" at bounding box center [298, 184] width 32 height 6
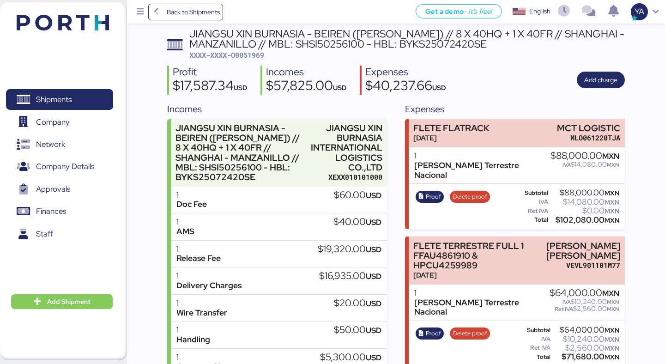
scroll to position [0, 0]
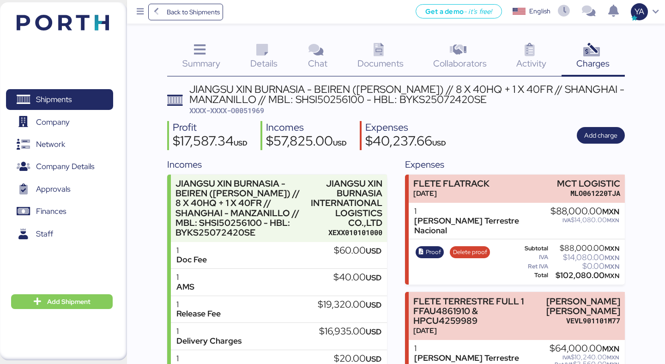
click at [273, 53] on div "Details 0" at bounding box center [264, 57] width 58 height 38
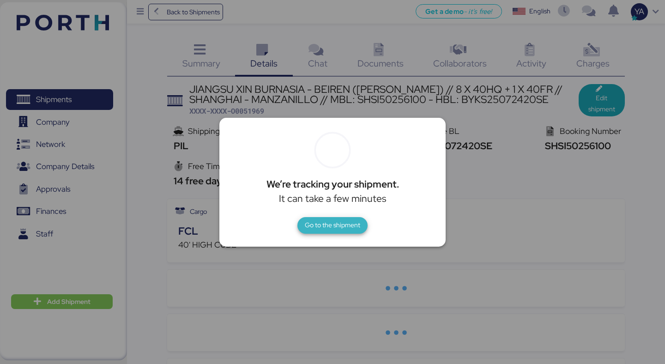
click at [311, 220] on span "Go to the shipment" at bounding box center [332, 224] width 55 height 11
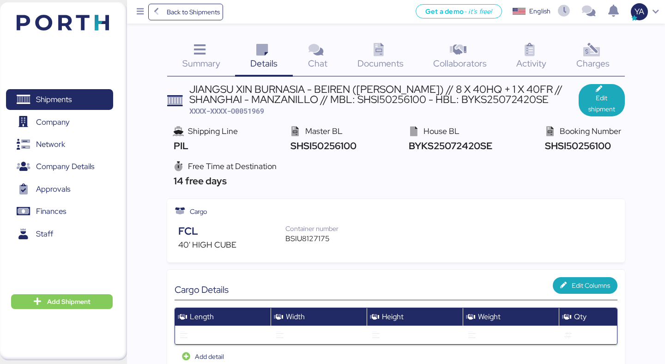
click at [590, 55] on icon at bounding box center [592, 49] width 20 height 13
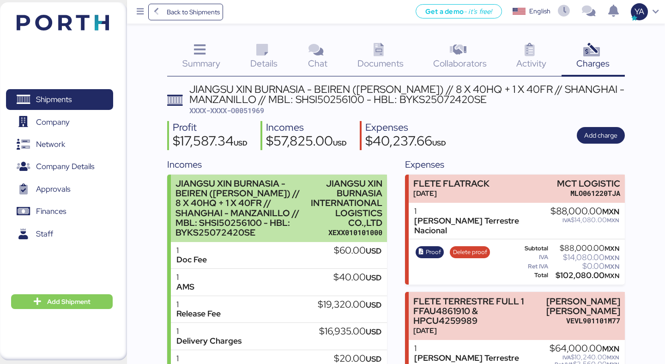
scroll to position [9, 0]
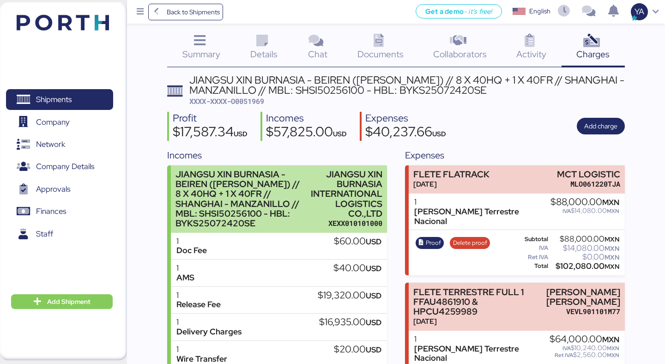
click at [332, 215] on div "JIANGSU XIN BURNASIA INTERNATIONAL LOGISTICS CO.,LTD" at bounding box center [347, 194] width 72 height 49
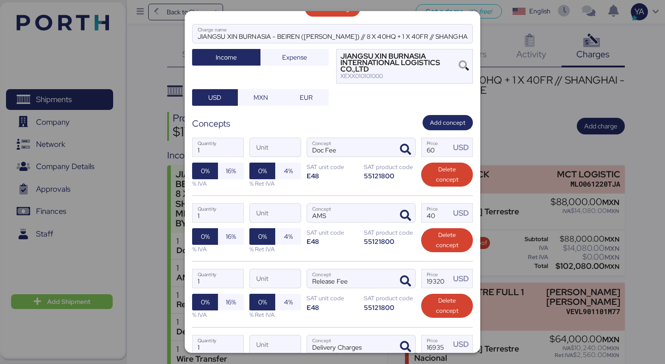
scroll to position [133, 0]
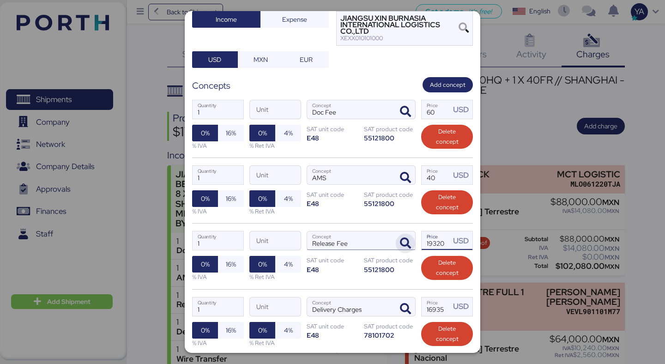
drag, startPoint x: 443, startPoint y: 228, endPoint x: 401, endPoint y: 226, distance: 42.5
click at [401, 226] on div "1 Quantity Unit Release Fee Concept 19320 Price USD 0% 16% % IVA 0% 4% % Ret IV…" at bounding box center [332, 256] width 281 height 66
type input "1250"
click at [352, 199] on div "1 Quantity Unit AMS Concept 40 Price USD 0% 16% % IVA 0% 4% % Ret IVA SAT unit …" at bounding box center [332, 191] width 281 height 66
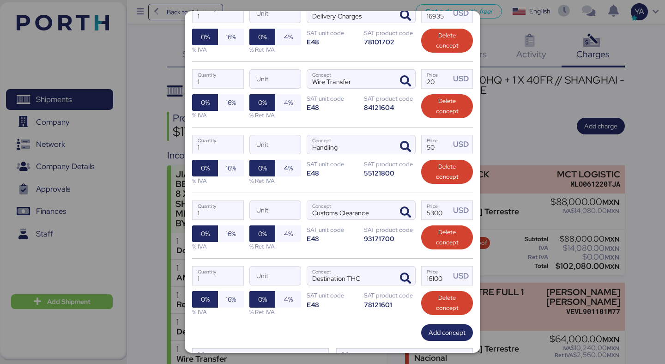
scroll to position [455, 0]
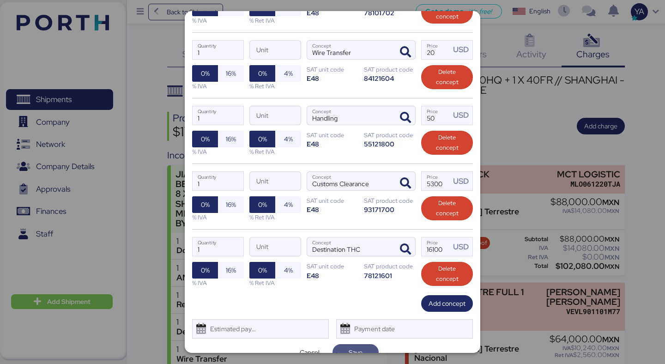
click at [348, 344] on span "Save" at bounding box center [356, 352] width 46 height 17
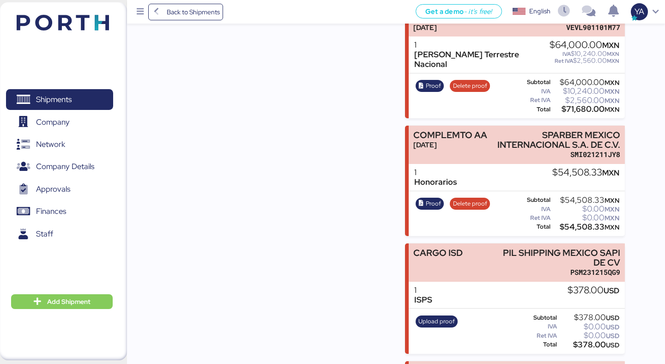
scroll to position [687, 0]
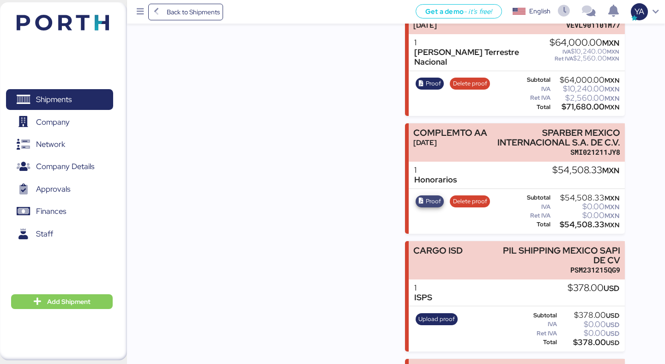
click at [417, 195] on span "Proof" at bounding box center [430, 201] width 29 height 12
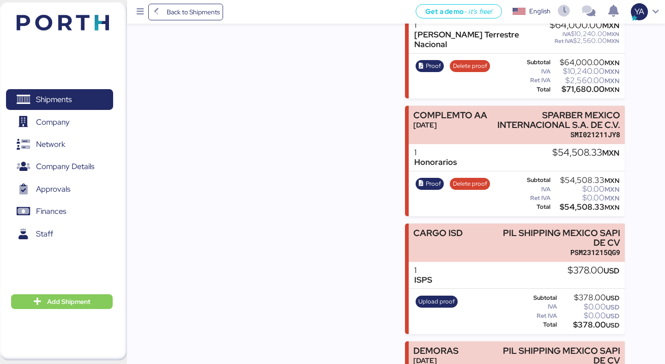
scroll to position [698, 0]
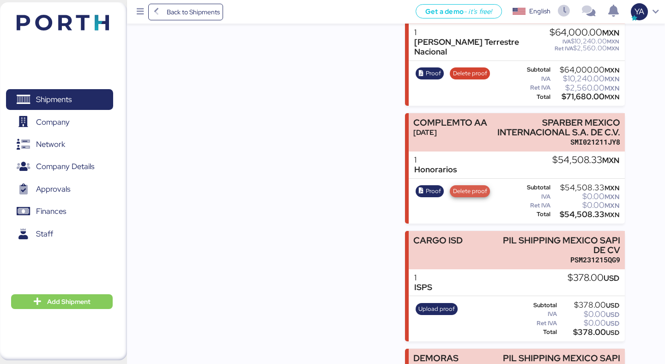
click at [469, 186] on span "Delete proof" at bounding box center [470, 191] width 34 height 10
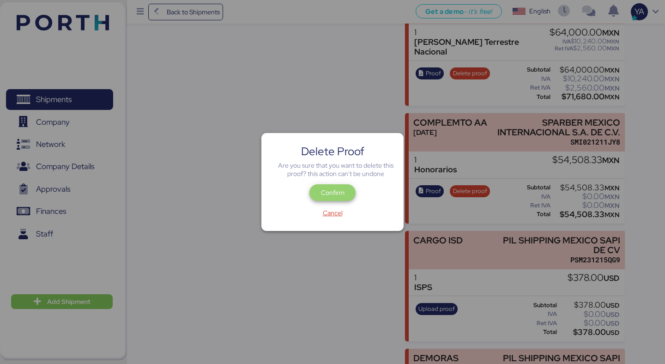
click at [345, 191] on span "Confirm" at bounding box center [332, 192] width 31 height 13
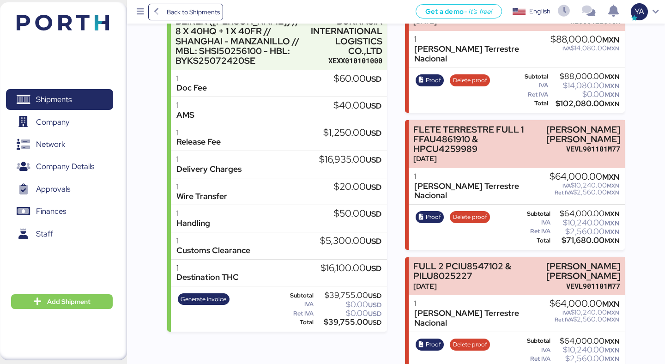
scroll to position [172, 0]
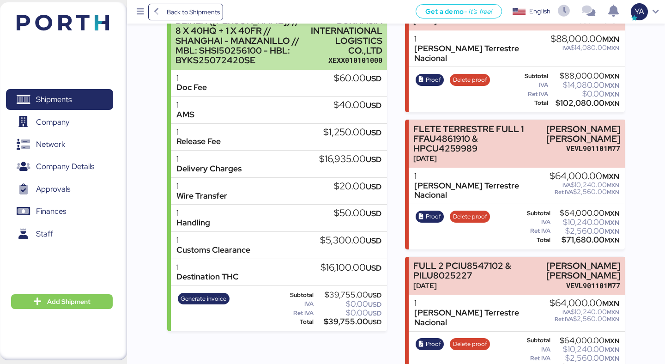
click at [280, 53] on div "JIANGSU XIN BURNASIA - BEIREN ([PERSON_NAME]) // 8 X 40HQ + 1 X 40FR // SHANGHA…" at bounding box center [241, 35] width 131 height 59
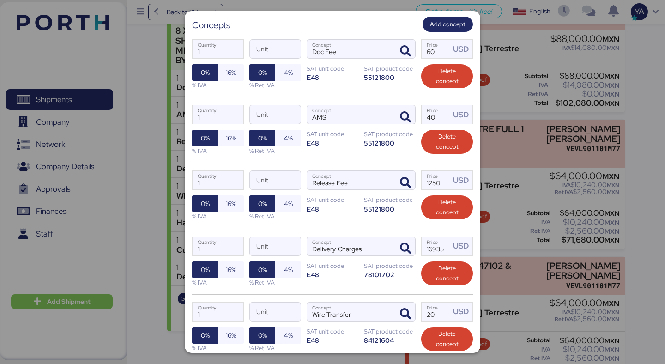
scroll to position [202, 0]
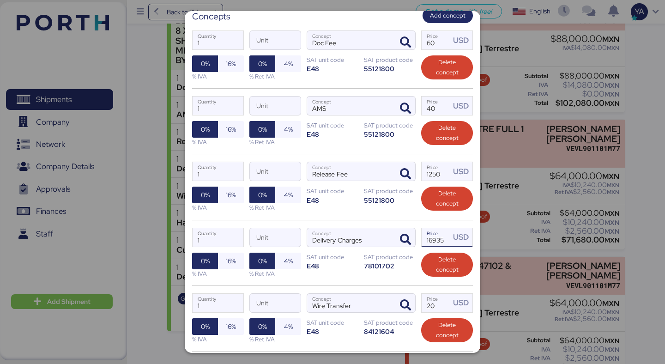
click at [435, 228] on input "16935" at bounding box center [436, 237] width 29 height 18
click at [433, 228] on input "16935" at bounding box center [436, 237] width 29 height 18
click at [442, 228] on input "16935" at bounding box center [436, 237] width 29 height 18
drag, startPoint x: 444, startPoint y: 225, endPoint x: 428, endPoint y: 223, distance: 16.3
click at [428, 228] on input "16935" at bounding box center [436, 237] width 29 height 18
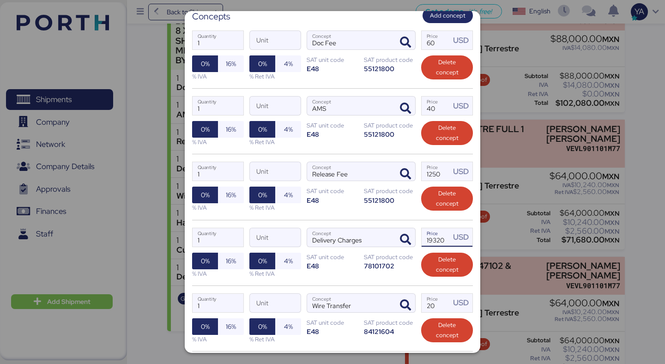
type input "19320"
click at [405, 220] on div "1 Quantity Unit Delivery Charges Concept 19320 Price USD 0% 16% % IVA 0% 4% % R…" at bounding box center [332, 253] width 281 height 66
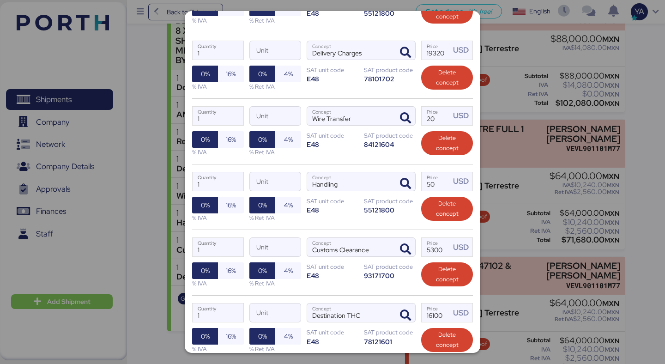
scroll to position [455, 0]
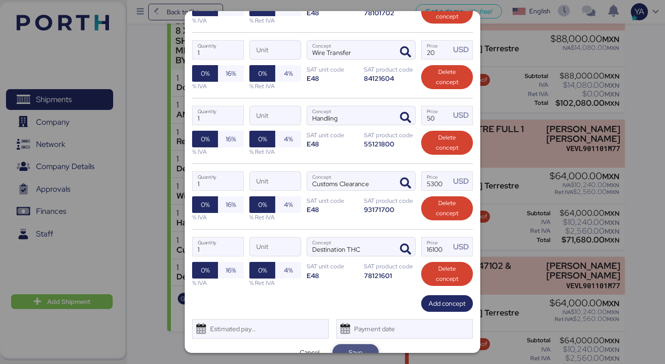
click at [360, 347] on span "Save" at bounding box center [356, 352] width 14 height 11
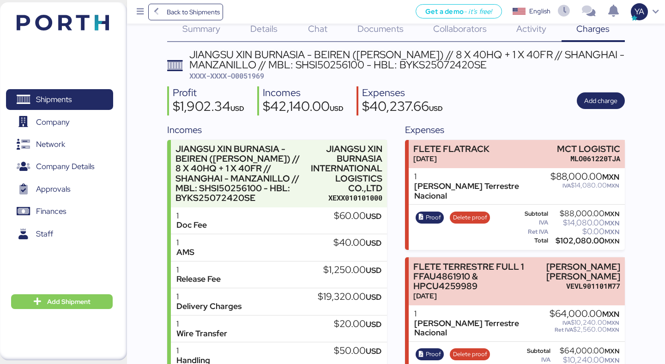
scroll to position [0, 0]
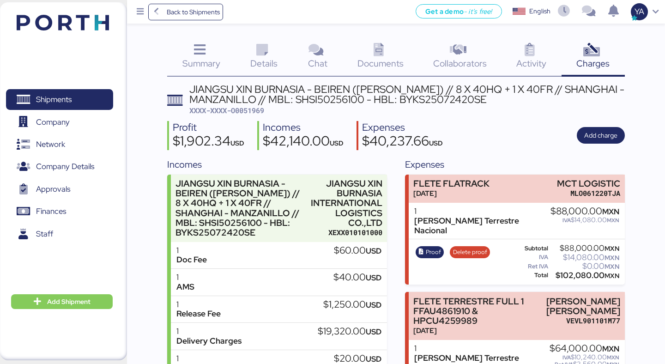
click at [250, 113] on span "XXXX-XXXX-O0051969" at bounding box center [226, 110] width 75 height 9
copy span "O0051969"
click at [351, 102] on div "JIANGSU XIN BURNASIA - BEIREN ([PERSON_NAME]) // 8 X 40HQ + 1 X 40FR // SHANGHA…" at bounding box center [407, 94] width 436 height 21
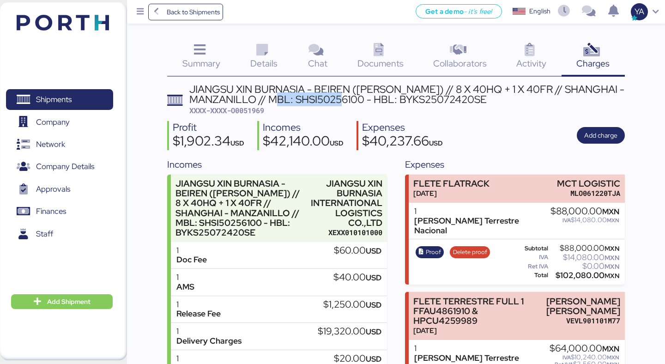
copy div "SHSI50256100"
click at [237, 110] on span "XXXX-XXXX-O0051969" at bounding box center [226, 110] width 75 height 9
copy span "O0051969"
click at [599, 136] on span "Add charge" at bounding box center [600, 135] width 33 height 11
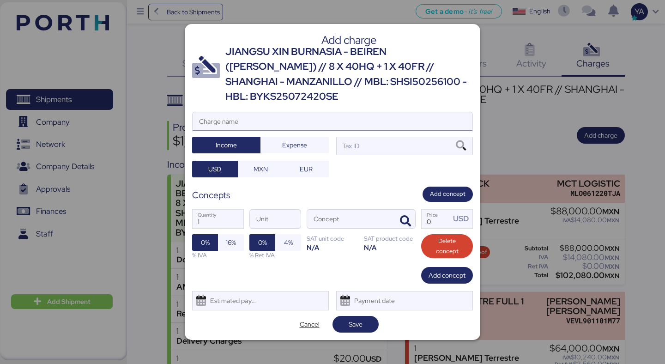
click at [373, 112] on input "Charge name" at bounding box center [333, 121] width 280 height 18
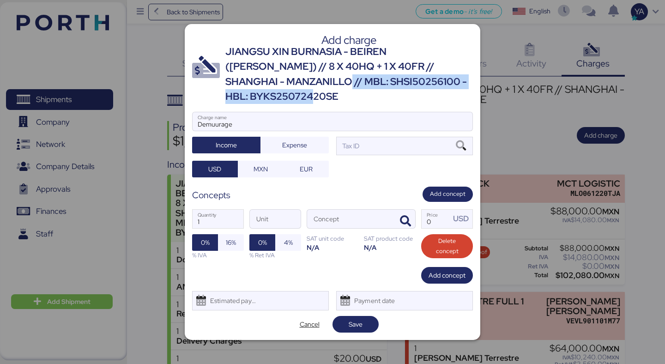
drag, startPoint x: 225, startPoint y: 87, endPoint x: 454, endPoint y: 88, distance: 229.6
click at [454, 88] on header "Add charge JIANGSU XIN BURNASIA - BEIREN ([PERSON_NAME]) // 8 X 40HQ + 1 X 40FR…" at bounding box center [332, 67] width 281 height 73
copy div "MBL: SHSI50256100 - HBL: BYKS25072420SE"
click at [375, 112] on input "Demuurage" at bounding box center [333, 121] width 280 height 18
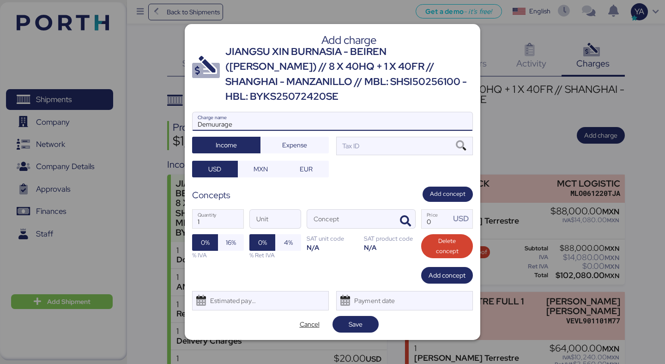
click at [375, 112] on input "Demuurage" at bounding box center [333, 121] width 280 height 18
click at [392, 112] on input "Demuurage" at bounding box center [333, 121] width 280 height 18
paste input "MBL: SHSI50256100 - HBL: BYKS25072420SE"
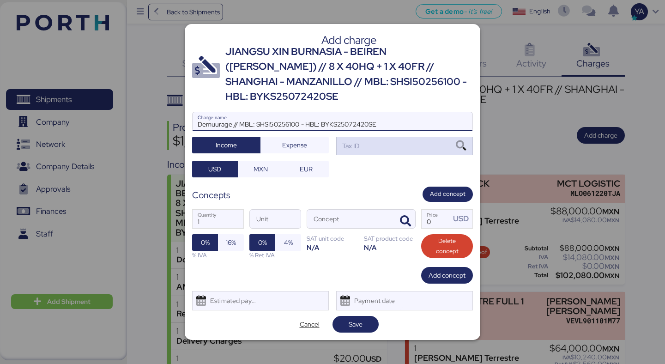
type input "Demuurage // MBL: SHSI50256100 - HBL: BYKS25072420SE"
click at [426, 145] on div "Tax ID" at bounding box center [404, 146] width 137 height 18
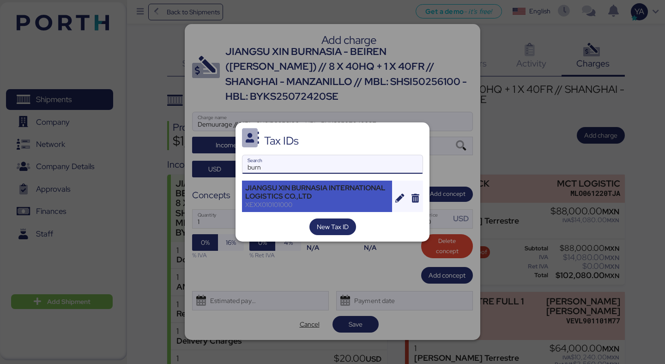
type input "burn"
click at [287, 190] on div "JIANGSU XIN BURNASIA INTERNATIONAL LOGISTICS CO.,LTD" at bounding box center [317, 192] width 144 height 17
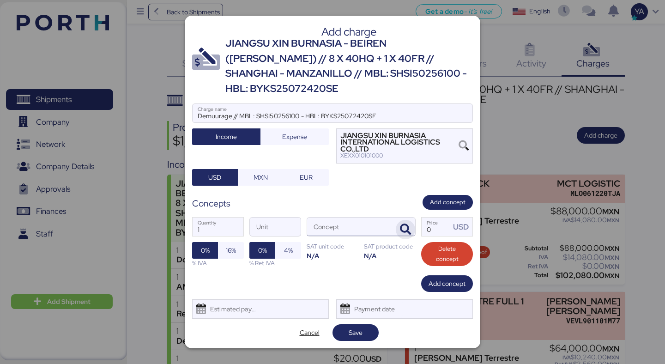
click at [407, 224] on icon "button" at bounding box center [405, 229] width 11 height 11
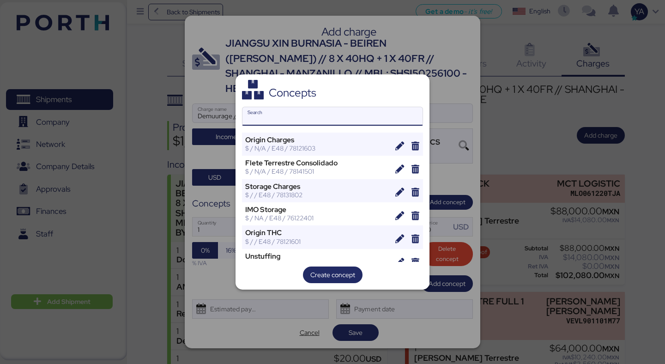
click at [370, 113] on input "Search" at bounding box center [333, 116] width 180 height 18
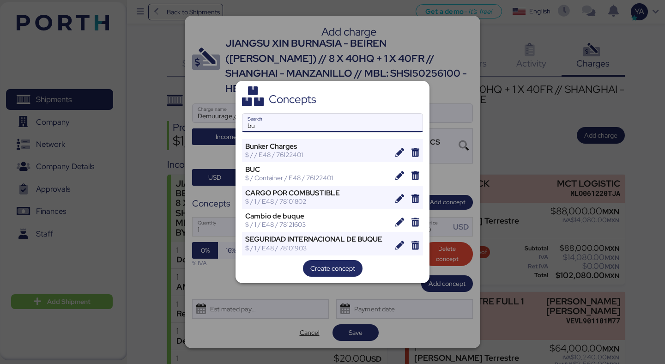
type input "b"
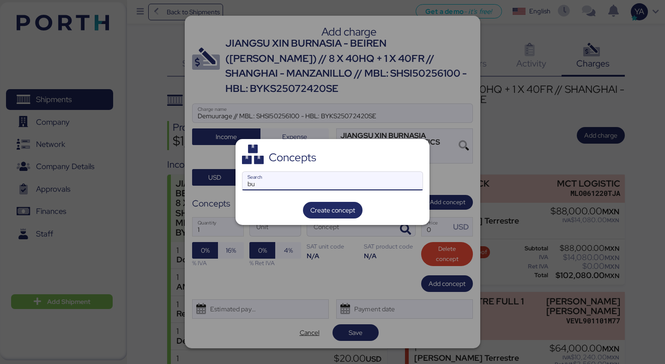
type input "b"
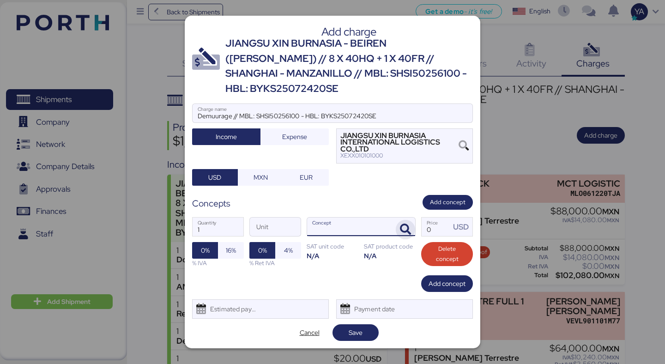
click at [404, 224] on icon "button" at bounding box center [405, 229] width 11 height 11
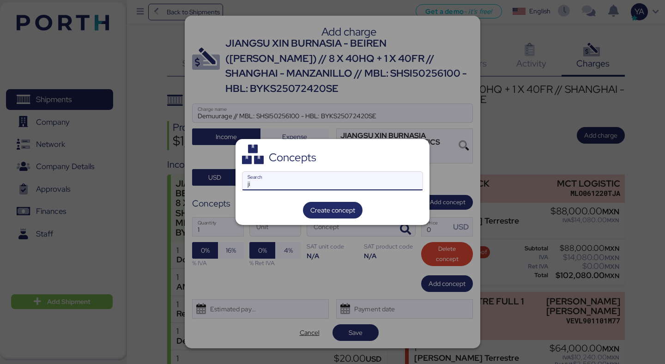
type input "j"
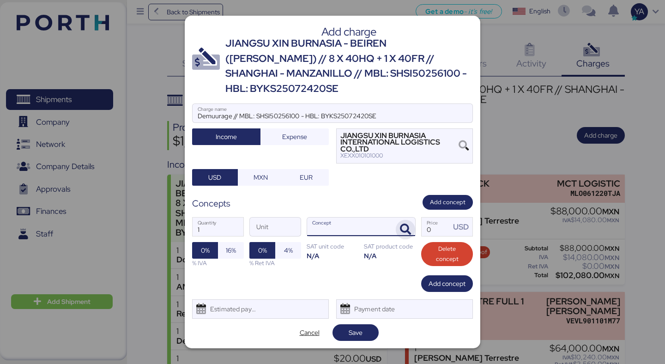
click at [404, 224] on icon "button" at bounding box center [405, 229] width 11 height 11
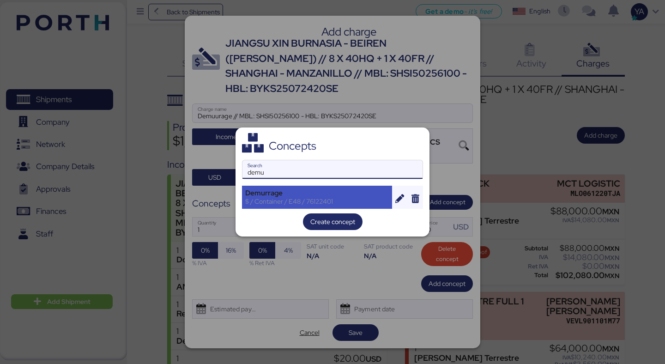
type input "demu"
click at [352, 196] on div "Demurrage" at bounding box center [317, 193] width 144 height 8
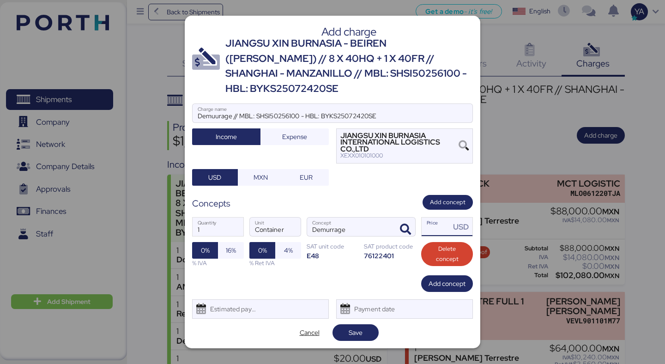
click at [429, 226] on input "Price USD" at bounding box center [436, 227] width 29 height 18
type input "1"
click at [347, 326] on span "Save" at bounding box center [355, 332] width 31 height 13
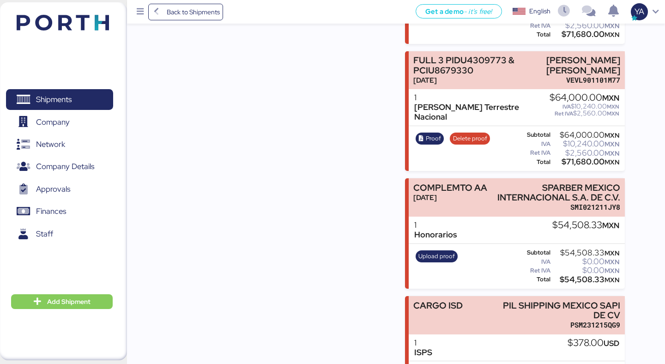
scroll to position [657, 0]
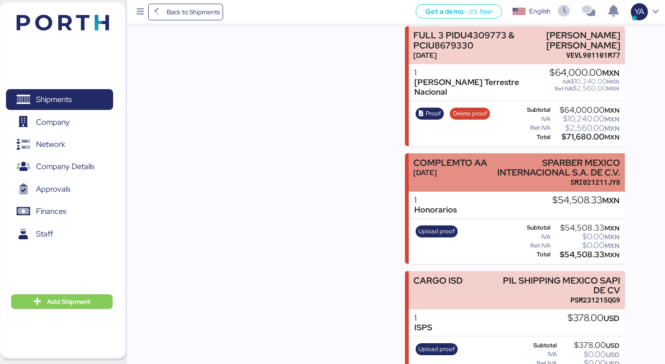
click at [511, 177] on div "SMI021211JY8" at bounding box center [558, 182] width 124 height 10
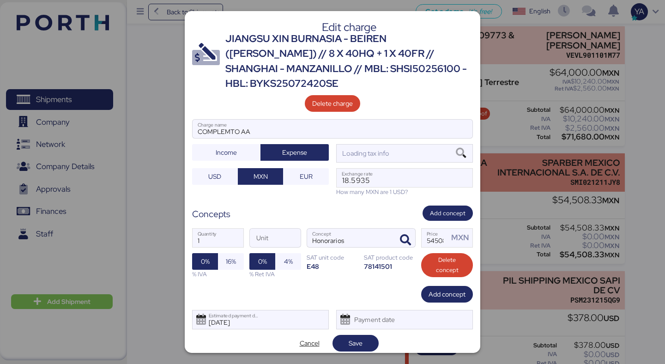
scroll to position [0, 0]
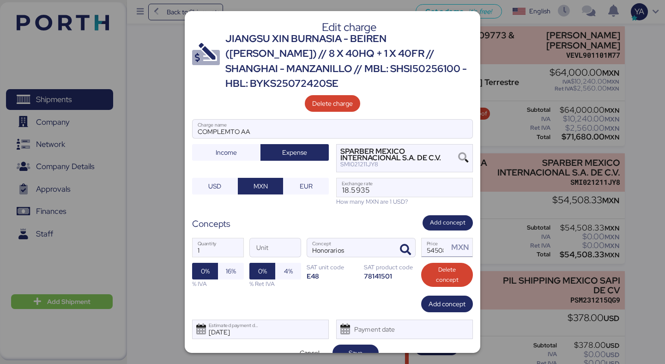
click at [432, 238] on input "54508.33" at bounding box center [435, 247] width 27 height 18
paste input "65232.30"
type input "65232.3"
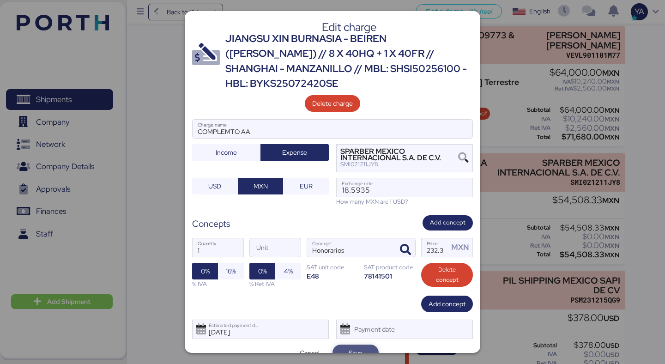
scroll to position [0, 0]
click at [359, 347] on span "Save" at bounding box center [356, 352] width 14 height 11
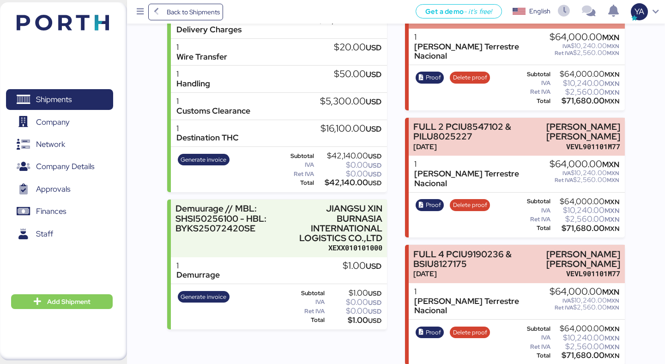
scroll to position [313, 0]
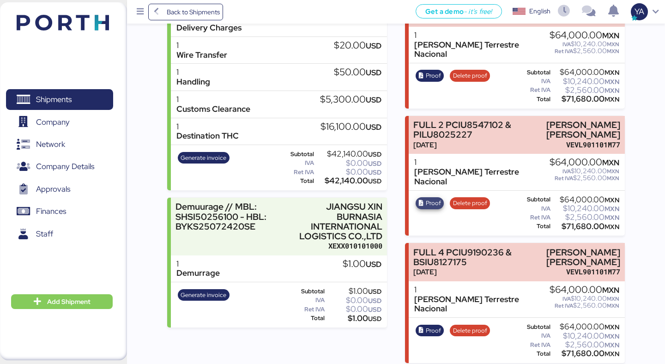
click at [434, 198] on span "Proof" at bounding box center [433, 203] width 15 height 10
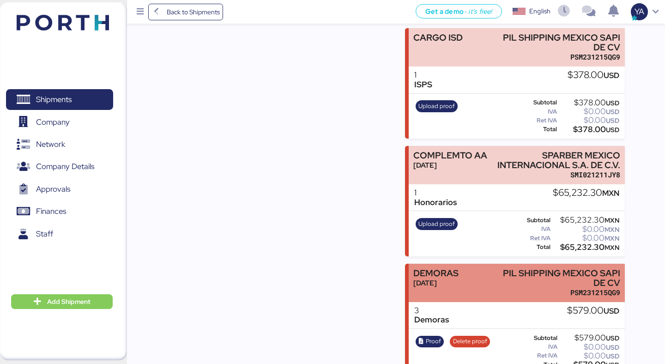
scroll to position [781, 0]
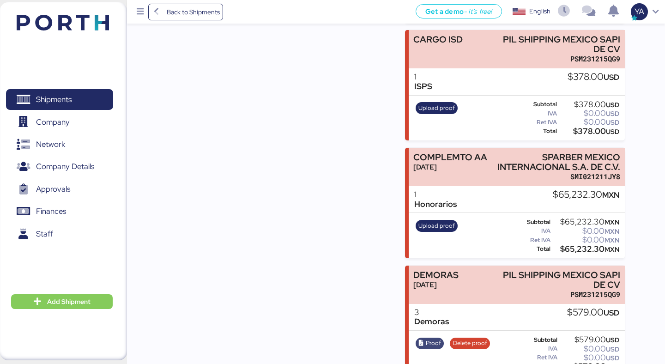
click at [424, 340] on icon "button" at bounding box center [422, 343] width 6 height 6
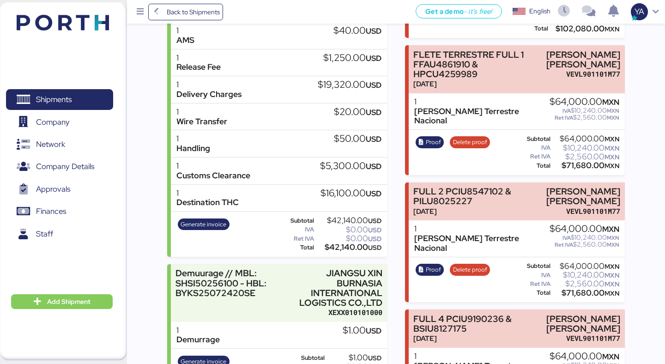
scroll to position [241, 0]
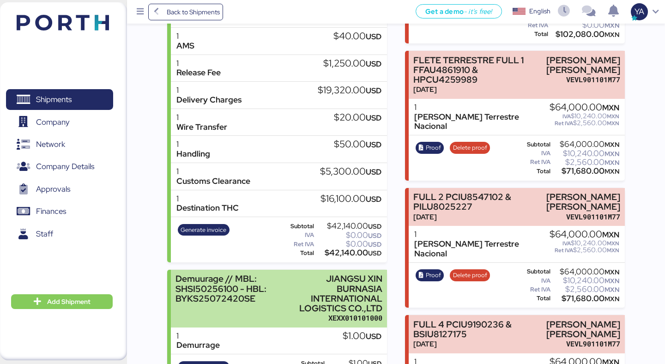
click at [269, 270] on div "Demuurage // MBL: SHSI50256100 - HBL: BYKS25072420SE JIANGSU XIN BURNASIA INTER…" at bounding box center [279, 299] width 216 height 58
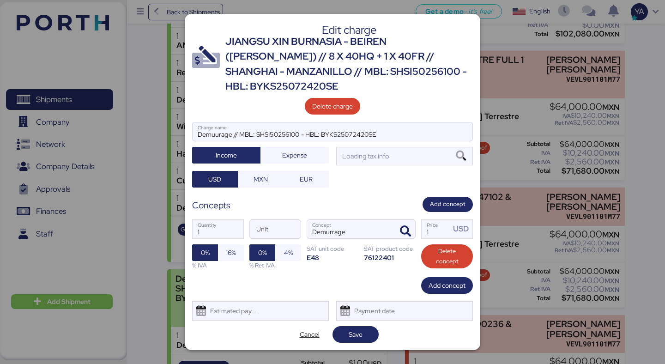
scroll to position [0, 0]
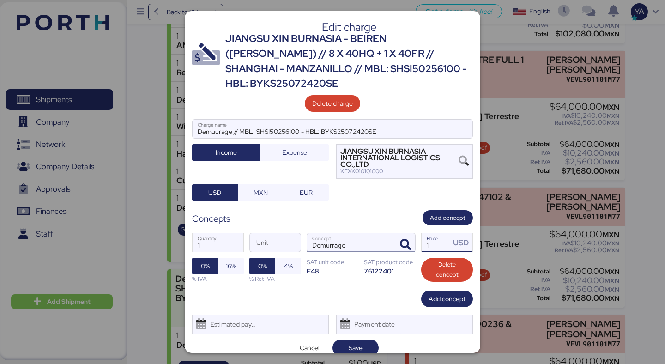
drag, startPoint x: 438, startPoint y: 236, endPoint x: 358, endPoint y: 231, distance: 80.5
click at [358, 231] on div "1 Quantity Unit Demurrage Concept 1 Price USD 0% 16% % IVA 0% 4% % Ret IVA SAT …" at bounding box center [332, 257] width 281 height 65
type input "579"
click at [351, 342] on span "Save" at bounding box center [356, 347] width 14 height 11
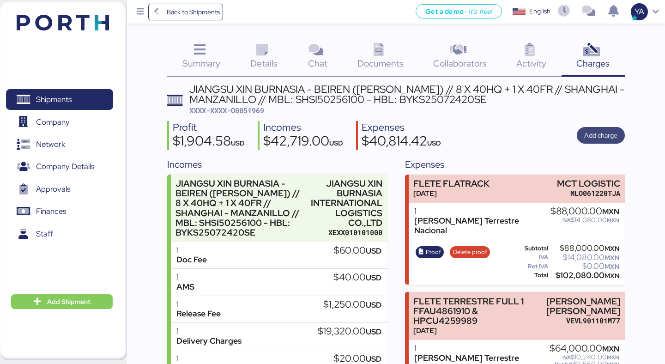
click at [577, 133] on span "Add charge" at bounding box center [601, 135] width 48 height 17
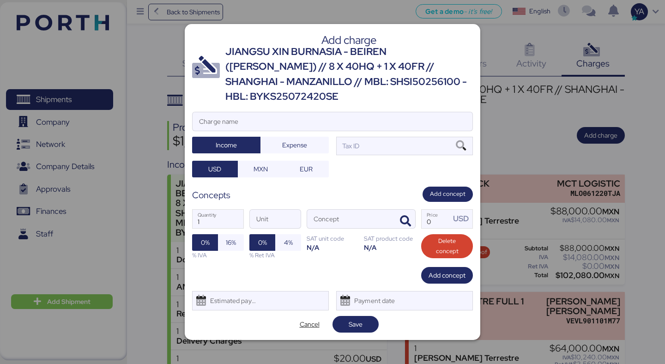
click at [371, 68] on div "JIANGSU XIN BURNASIA - BEIREN ([PERSON_NAME]) // 8 X 40HQ + 1 X 40FR // SHANGHA…" at bounding box center [349, 74] width 248 height 60
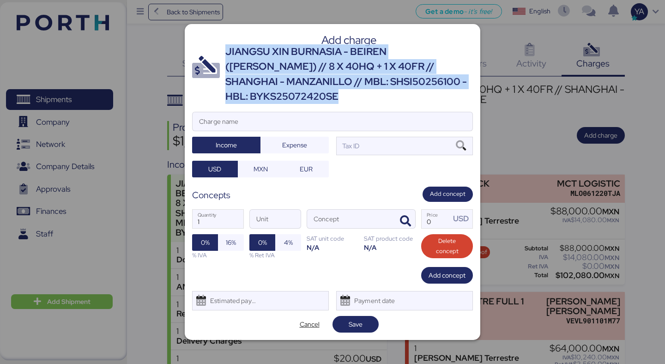
click at [371, 68] on div "JIANGSU XIN BURNASIA - BEIREN ([PERSON_NAME]) // 8 X 40HQ + 1 X 40FR // SHANGHA…" at bounding box center [349, 74] width 248 height 60
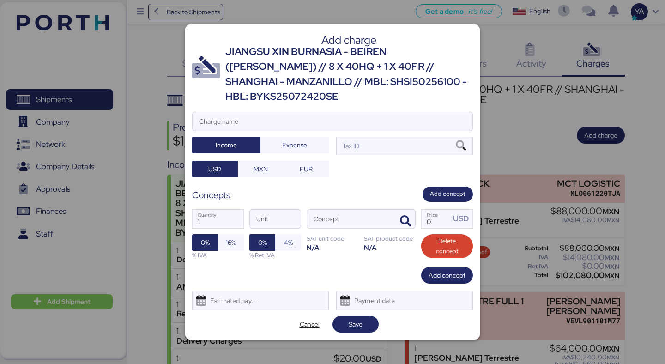
click at [375, 74] on div "JIANGSU XIN BURNASIA - BEIREN ([PERSON_NAME]) // 8 X 40HQ + 1 X 40FR // SHANGHA…" at bounding box center [349, 74] width 248 height 60
click at [343, 131] on div at bounding box center [333, 135] width 280 height 9
click at [343, 126] on input "Charge name" at bounding box center [333, 121] width 280 height 18
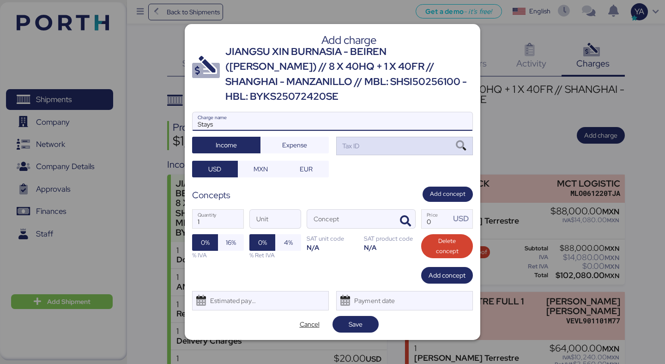
type input "Stays"
click at [364, 138] on div "Tax ID" at bounding box center [404, 146] width 137 height 18
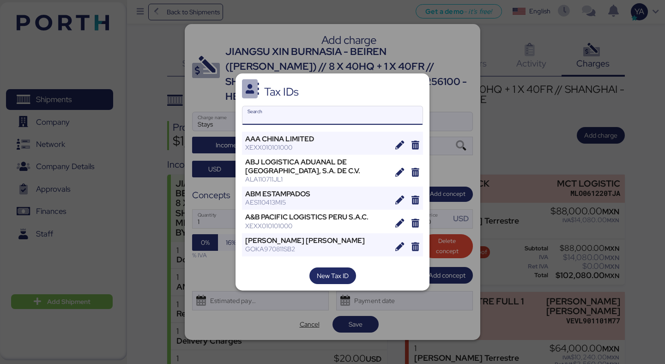
click at [360, 121] on input "Search" at bounding box center [333, 115] width 180 height 18
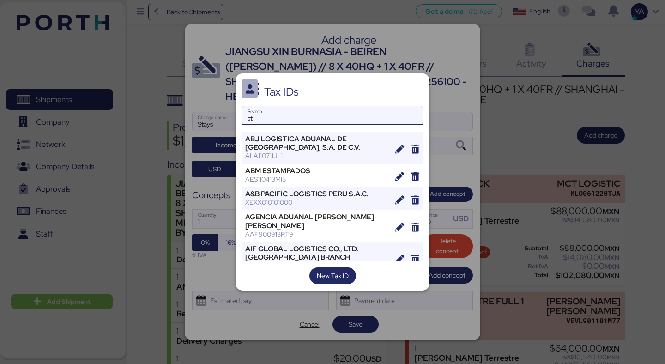
type input "s"
type input "S"
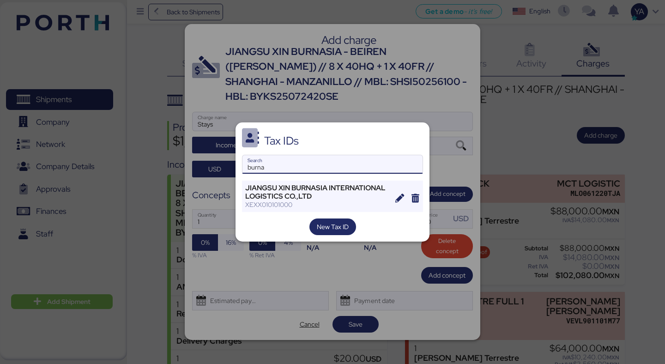
click at [332, 172] on input "burna" at bounding box center [333, 164] width 180 height 18
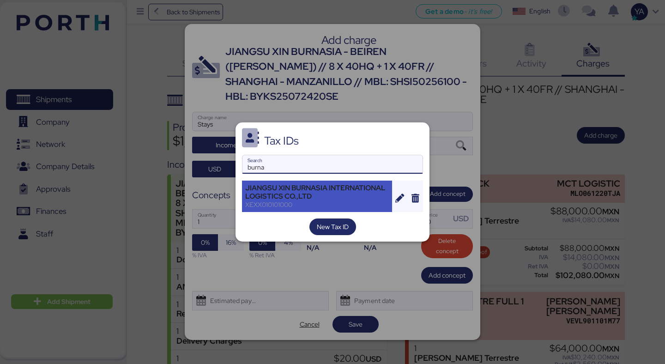
type input "burna"
click at [332, 181] on div "JIANGSU XIN BURNASIA INTERNATIONAL LOGISTICS CO.,LTD XEXX010101000" at bounding box center [317, 197] width 150 height 32
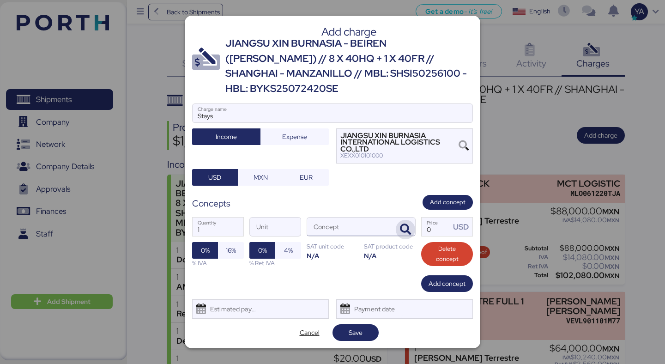
click at [404, 224] on icon "button" at bounding box center [405, 229] width 11 height 11
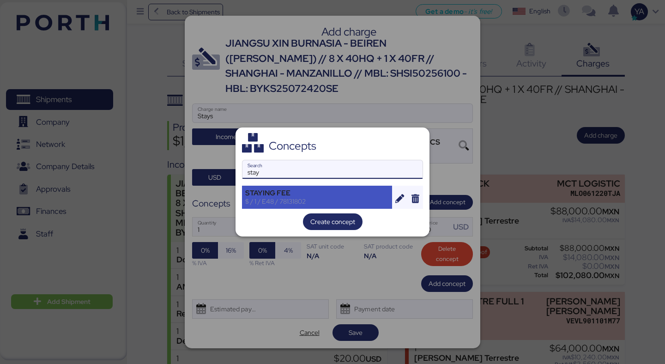
type input "stay"
click at [292, 193] on div "STAYING FEE" at bounding box center [317, 193] width 144 height 8
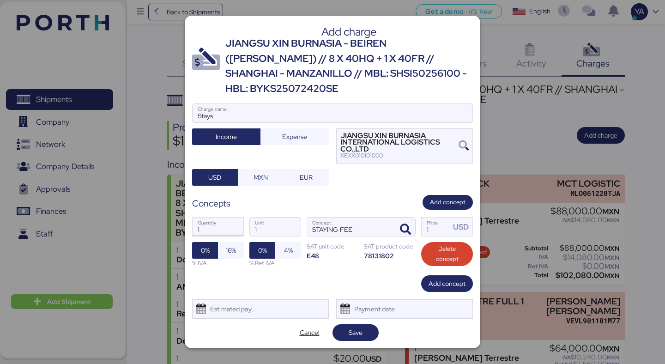
click at [208, 220] on input "1" at bounding box center [218, 227] width 51 height 18
click at [438, 219] on input "1" at bounding box center [436, 227] width 29 height 18
type input "4"
type input "0"
type input "385"
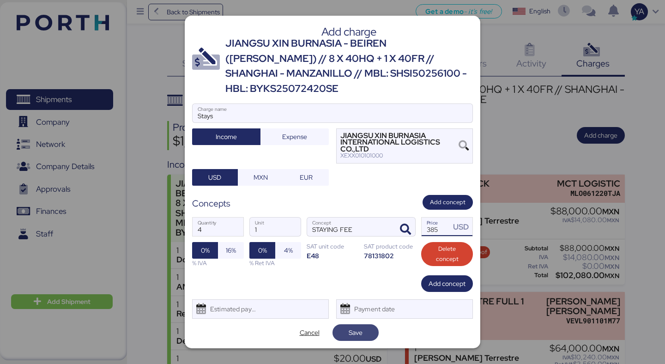
click at [356, 329] on span "Save" at bounding box center [356, 332] width 14 height 11
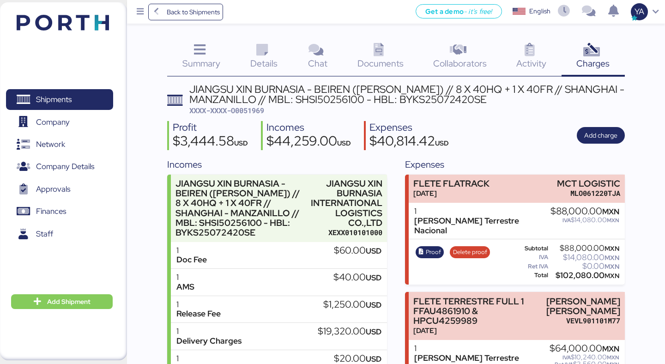
click at [259, 107] on span "XXXX-XXXX-O0051969" at bounding box center [226, 110] width 75 height 9
copy span "O0051969"
click at [280, 111] on div "JIANGSU XIN BURNASIA - BEIREN ([PERSON_NAME]) // 8 X 40HQ + 1 X 40FR // SHANGHA…" at bounding box center [407, 100] width 436 height 32
click at [216, 13] on span "Back to Shipments" at bounding box center [193, 11] width 53 height 11
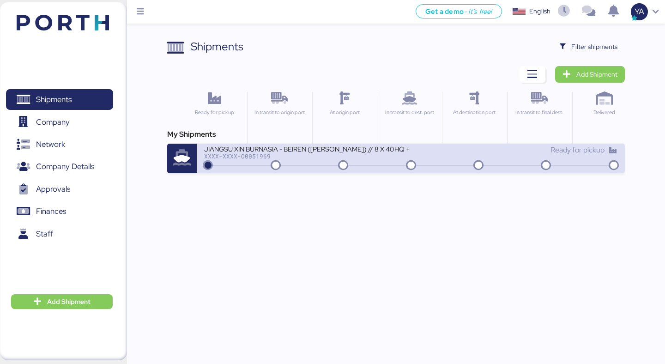
click at [471, 155] on div "Ready for pickup" at bounding box center [514, 150] width 206 height 11
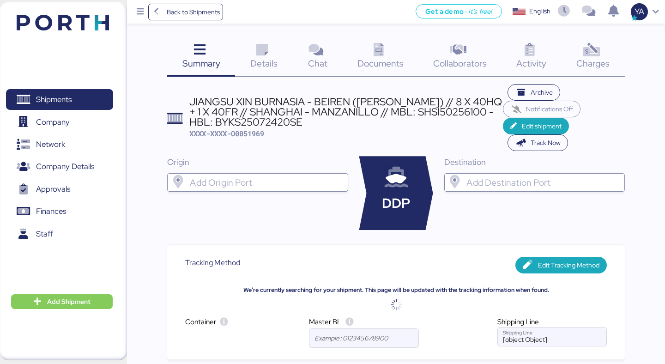
click at [587, 61] on span "Charges" at bounding box center [593, 63] width 33 height 12
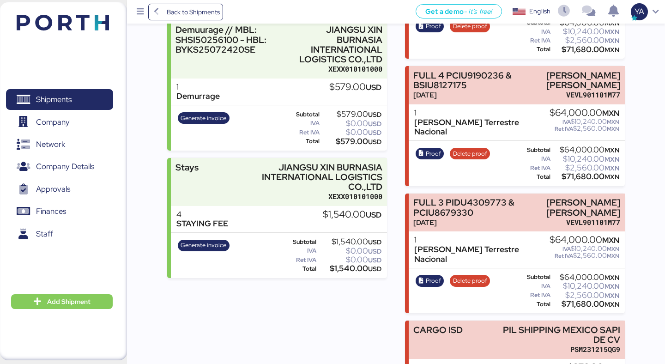
scroll to position [490, 0]
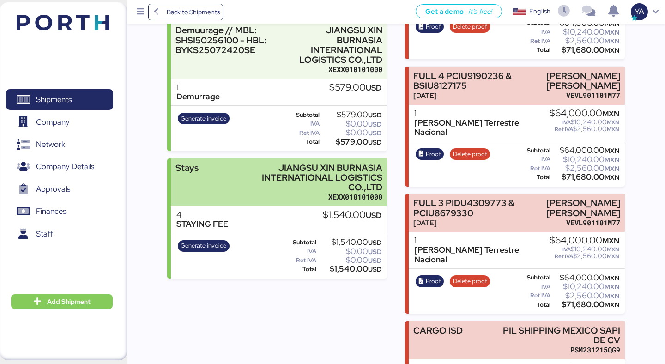
click at [374, 176] on div "JIANGSU XIN BURNASIA INTERNATIONAL LOGISTICS CO.,LTD" at bounding box center [320, 177] width 124 height 29
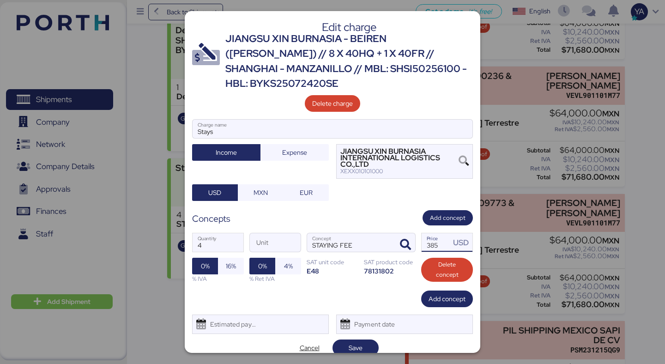
click at [433, 234] on input "385" at bounding box center [436, 242] width 29 height 18
type input "355"
click at [390, 269] on div "4 Quantity Unit STAYING FEE Concept 355 Price USD 0% 16% % IVA 0% 4% % Ret IVA …" at bounding box center [332, 257] width 281 height 65
click at [361, 342] on span "Save" at bounding box center [356, 347] width 14 height 11
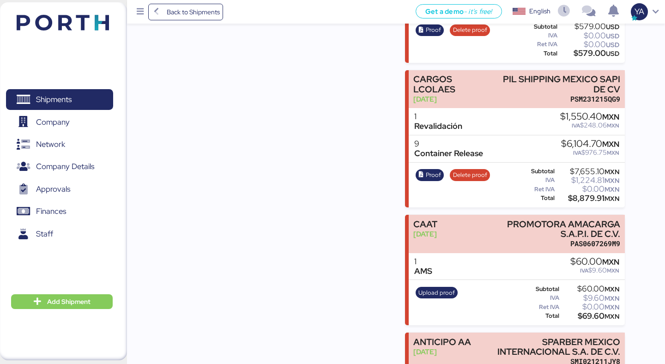
scroll to position [1139, 0]
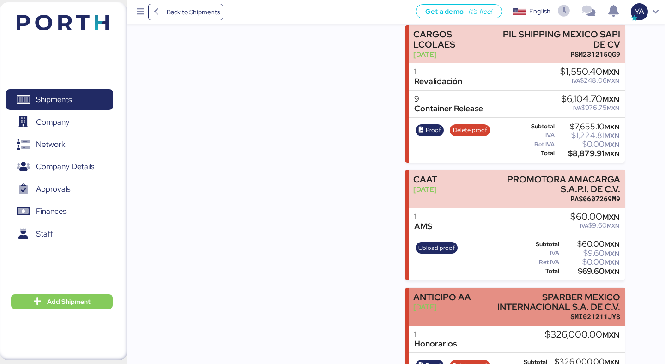
click at [435, 302] on div "[DATE]" at bounding box center [442, 307] width 58 height 10
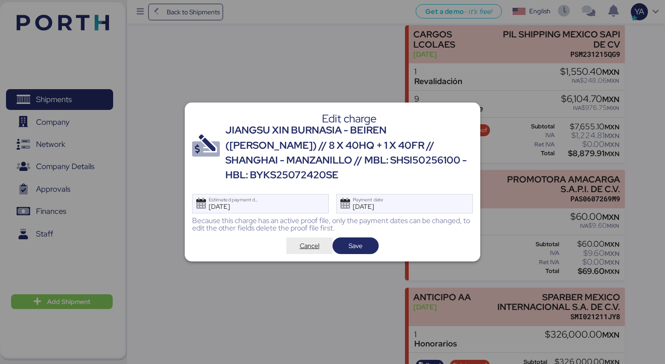
click at [316, 240] on span "Cancel" at bounding box center [310, 245] width 20 height 11
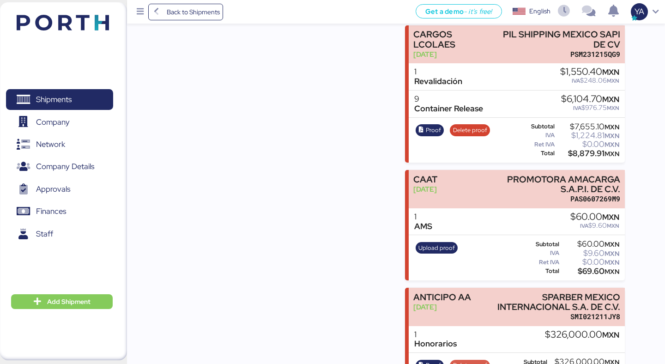
click at [456, 360] on span "Delete proof" at bounding box center [470, 365] width 34 height 10
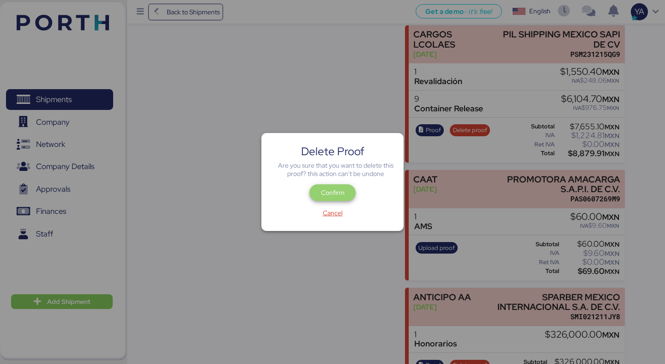
click at [339, 191] on span "Confirm" at bounding box center [333, 192] width 24 height 11
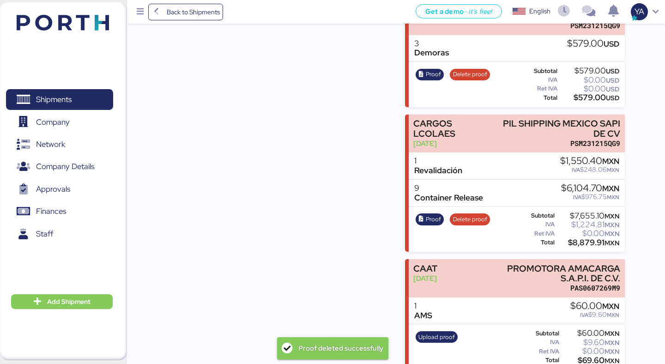
scroll to position [1139, 0]
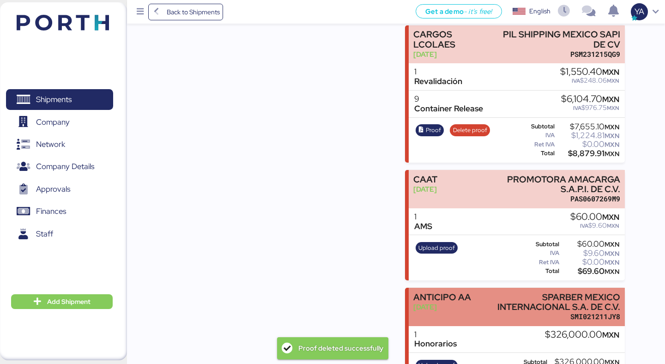
click at [458, 292] on div "ANTICIPO AA" at bounding box center [442, 297] width 58 height 10
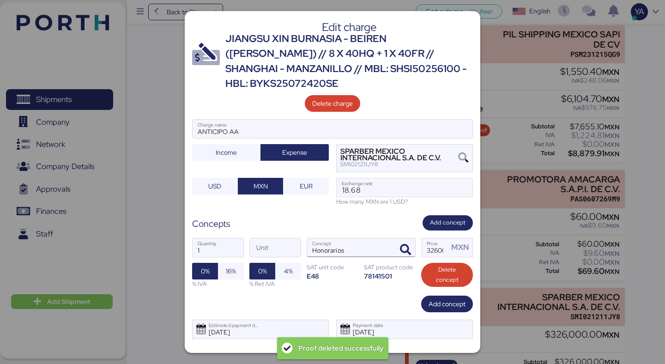
scroll to position [0, 0]
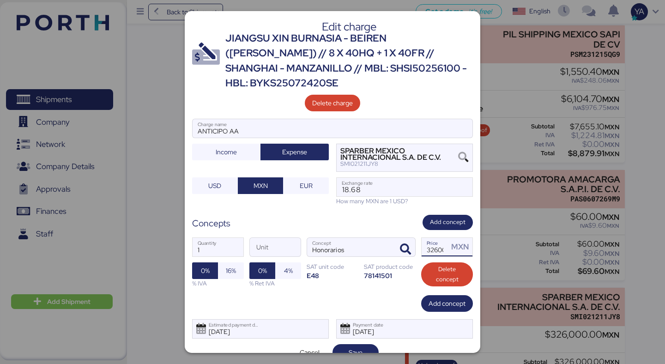
click at [443, 238] on input "326000" at bounding box center [435, 247] width 27 height 18
click at [311, 347] on span "Cancel" at bounding box center [310, 352] width 20 height 11
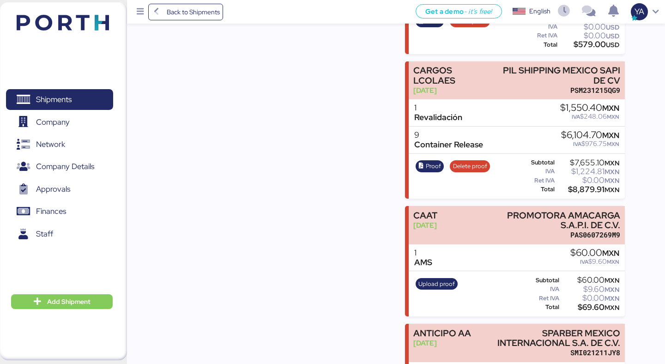
scroll to position [1139, 0]
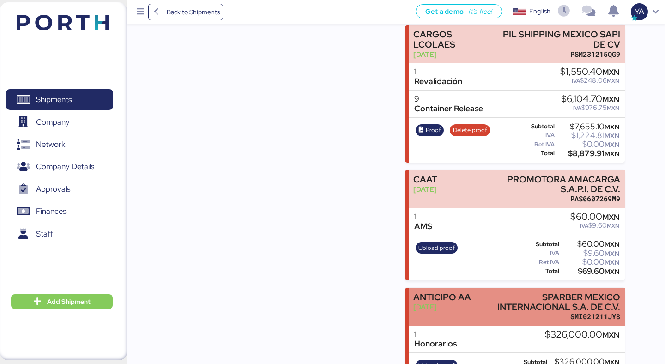
click at [521, 292] on div "SPARBER MEXICO INTERNACIONAL S.A. DE C.V." at bounding box center [558, 301] width 124 height 19
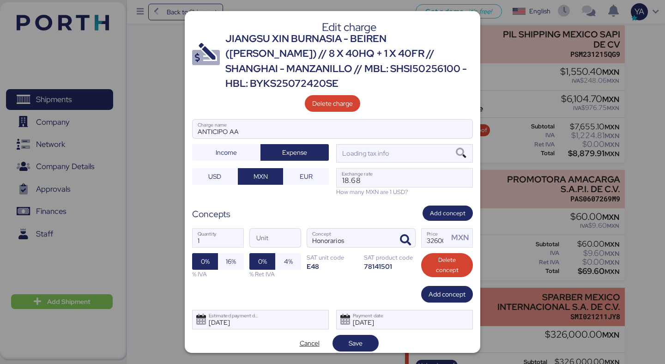
scroll to position [0, 0]
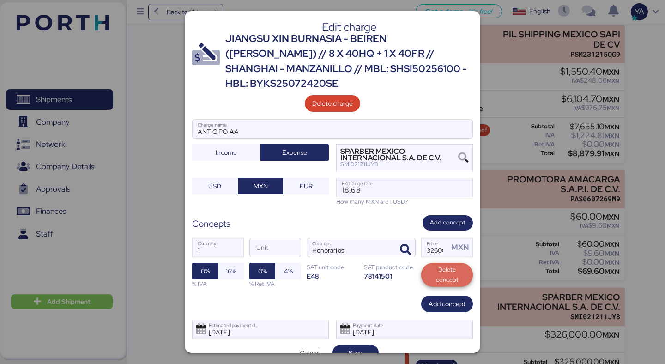
click at [449, 265] on span "Delete concept" at bounding box center [447, 275] width 37 height 20
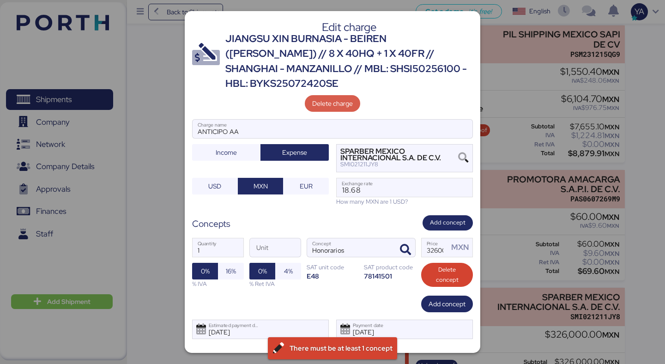
click at [346, 98] on span "Delete charge" at bounding box center [332, 103] width 41 height 11
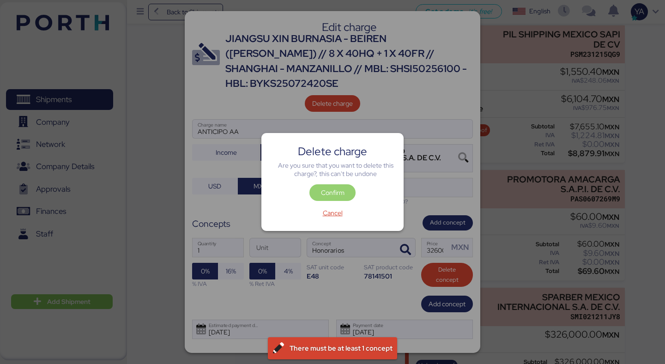
click at [329, 186] on span "Confirm" at bounding box center [332, 192] width 31 height 13
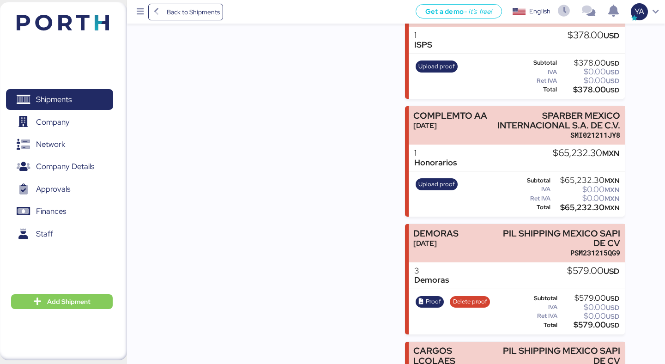
scroll to position [825, 0]
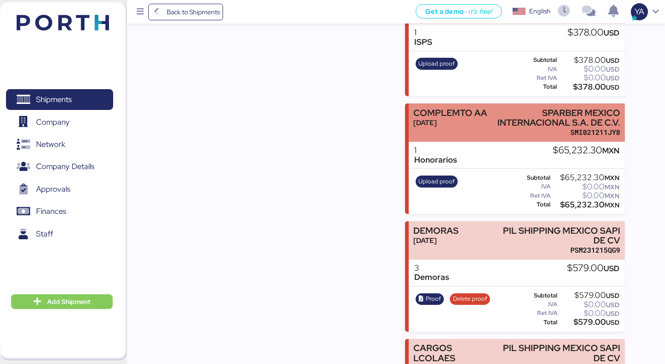
click at [480, 108] on div "COMPLEMTO AA [DATE]" at bounding box center [450, 122] width 74 height 29
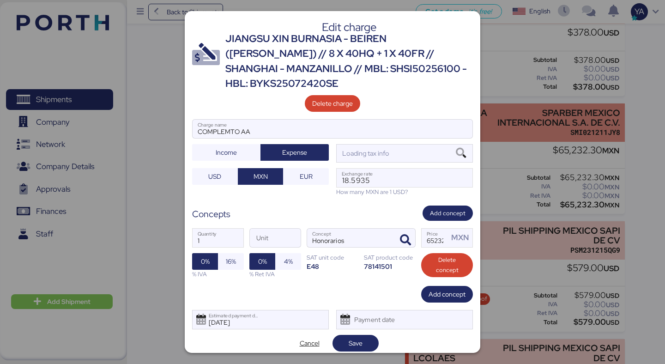
scroll to position [0, 0]
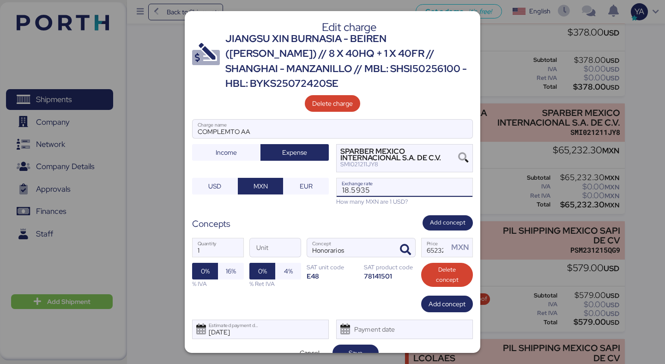
drag, startPoint x: 374, startPoint y: 172, endPoint x: 352, endPoint y: 171, distance: 21.3
click at [352, 178] on input "18.5935" at bounding box center [405, 187] width 136 height 18
type input "18.6765"
click at [359, 199] on div "Edit charge JIANGSU XIN BURNASIA - BEIREN ([PERSON_NAME]) // 8 X 40HQ + 1 X 40F…" at bounding box center [333, 182] width 296 height 342
click at [426, 238] on input "65232.3" at bounding box center [435, 247] width 27 height 18
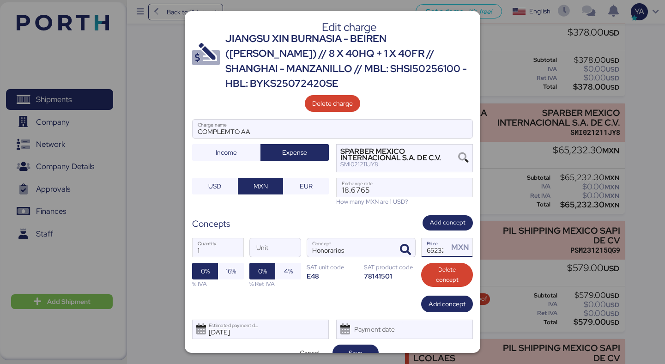
click at [426, 238] on input "65232.3" at bounding box center [435, 247] width 27 height 18
paste input "337269.21"
type input "337269.21"
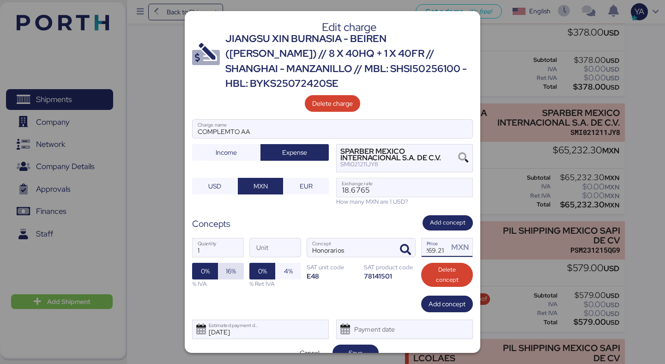
click at [233, 266] on span "16%" at bounding box center [231, 271] width 10 height 11
click at [371, 345] on span "Save" at bounding box center [356, 353] width 46 height 17
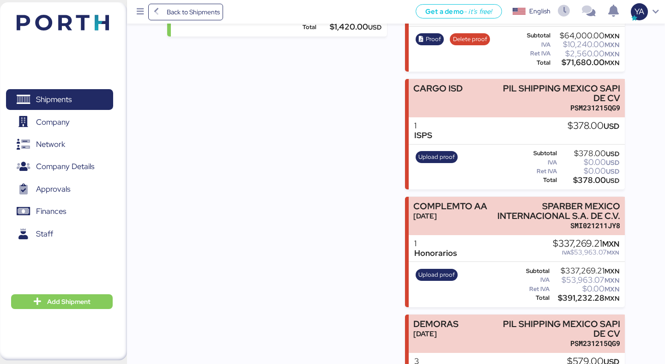
scroll to position [733, 0]
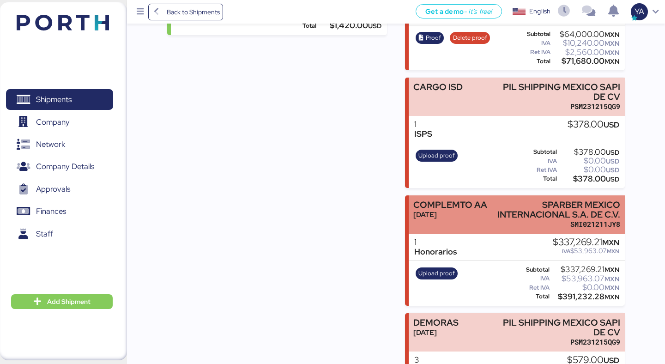
click at [493, 195] on div "COMPLEMTO AA [DATE] [PERSON_NAME] MEXICO INTERNACIONAL S.A. DE C.V. SMI021211JY8" at bounding box center [517, 214] width 216 height 38
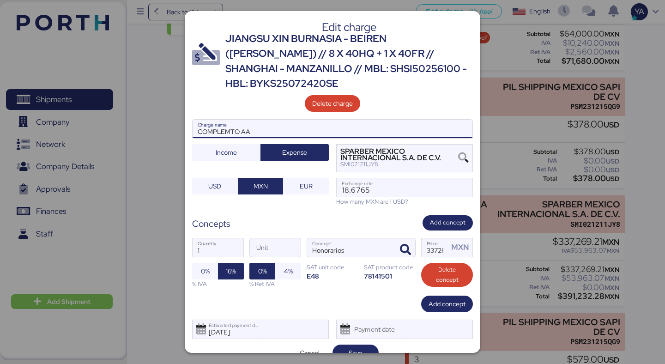
drag, startPoint x: 257, startPoint y: 113, endPoint x: 165, endPoint y: 113, distance: 91.9
click at [165, 113] on div "Edit charge JIANGSU XIN BURNASIA - BEIREN ([PERSON_NAME]) // 8 X 40HQ + 1 X 40F…" at bounding box center [332, 182] width 665 height 364
type input "CUENTA DE GASTOS FINAL"
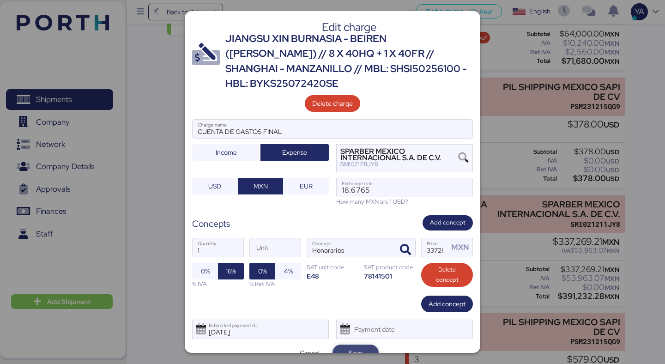
click at [349, 347] on span "Save" at bounding box center [356, 352] width 14 height 11
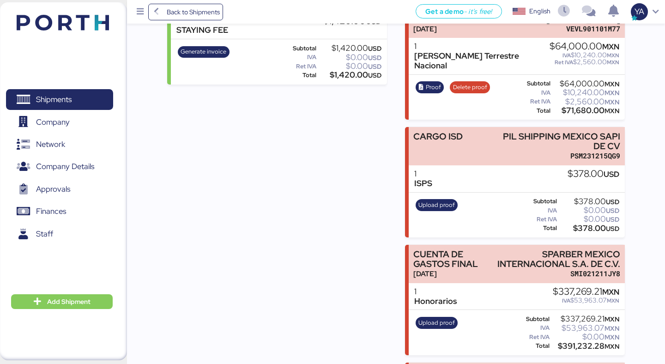
scroll to position [686, 0]
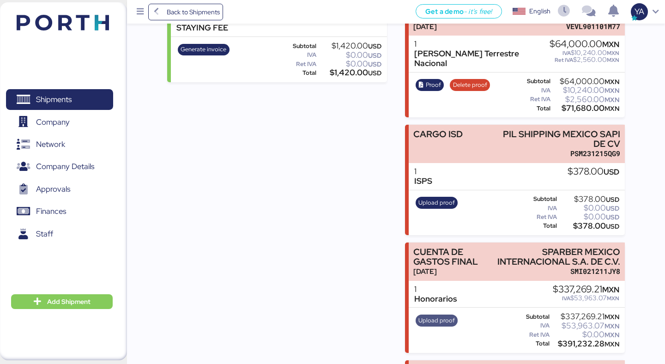
click at [442, 316] on span "Upload proof" at bounding box center [437, 321] width 36 height 10
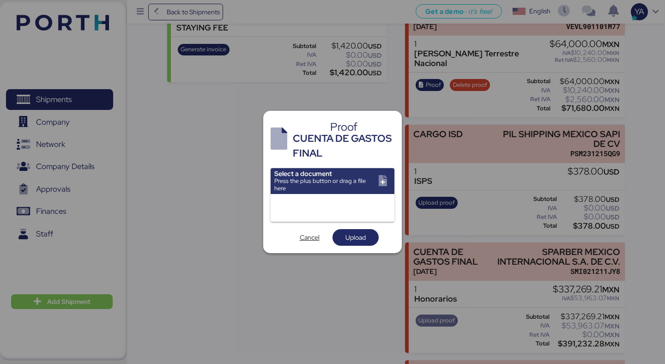
scroll to position [0, 0]
click at [363, 241] on span "Upload" at bounding box center [356, 237] width 20 height 11
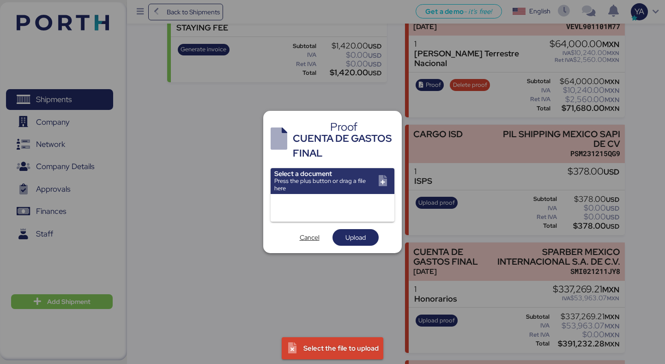
click at [361, 181] on input "file" at bounding box center [333, 181] width 124 height 26
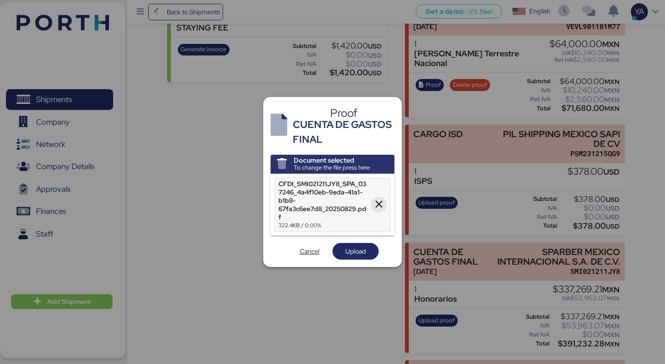
click at [378, 203] on icon "button" at bounding box center [378, 204] width 11 height 11
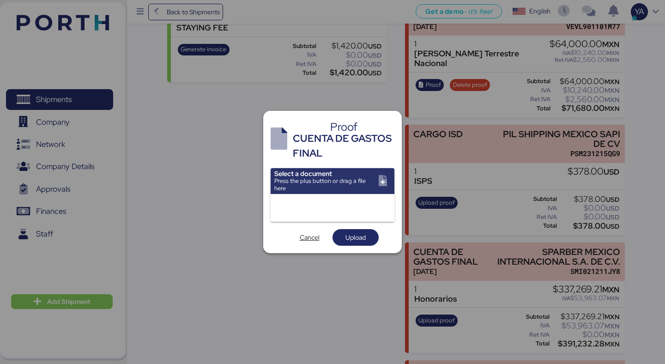
click at [355, 180] on input "file" at bounding box center [333, 181] width 124 height 26
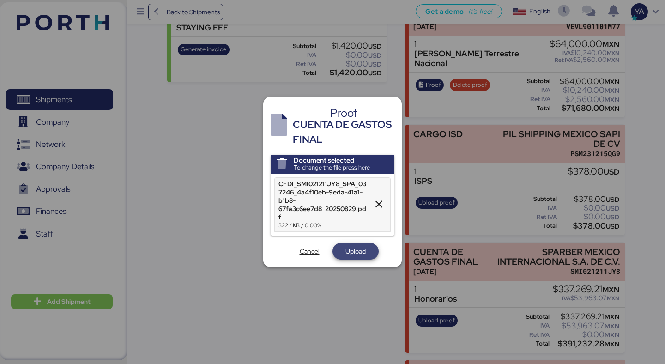
click at [359, 259] on span "Upload" at bounding box center [356, 251] width 46 height 17
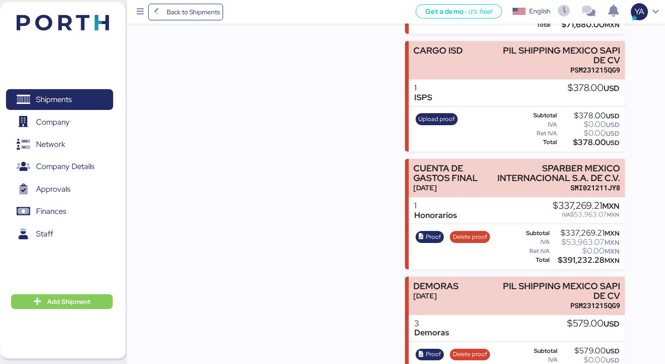
scroll to position [771, 0]
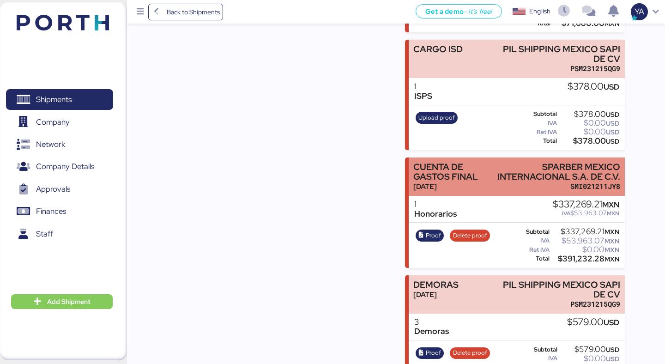
click at [467, 182] on div "[DATE]" at bounding box center [452, 187] width 79 height 10
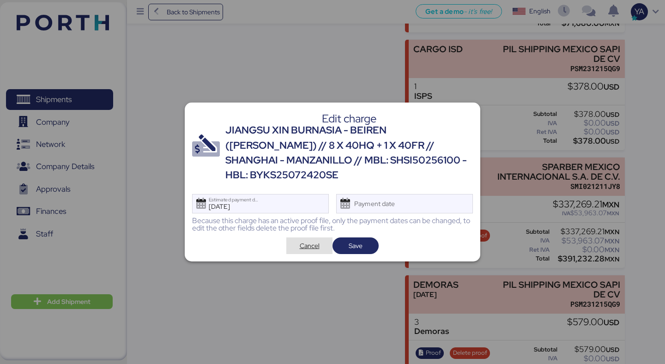
click at [304, 240] on span "Cancel" at bounding box center [310, 245] width 20 height 11
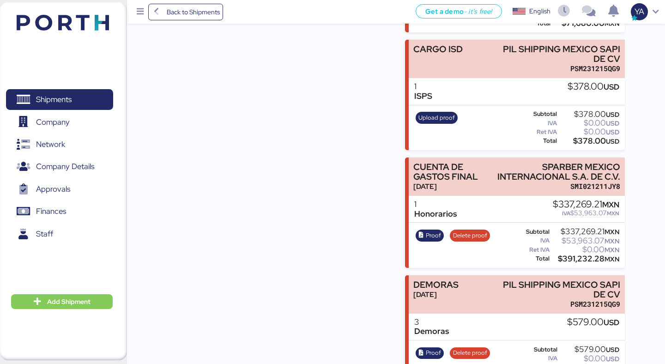
click at [322, 273] on div "Incomes JIANGSU XIN BURNASIA - BEIREN ([PERSON_NAME]) // 8 X 40HQ + 1 X 40FR //…" at bounding box center [276, 18] width 219 height 1262
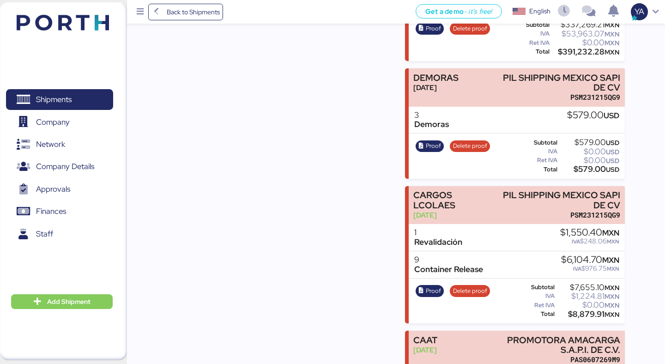
scroll to position [985, 0]
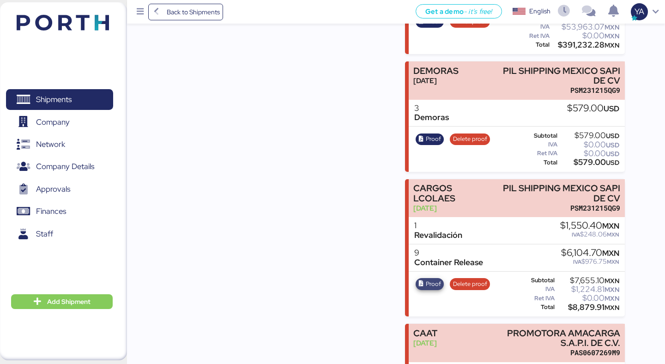
click at [437, 279] on span "Proof" at bounding box center [433, 284] width 15 height 10
click at [589, 277] on div "$7,655.10 MXN" at bounding box center [588, 280] width 63 height 7
copy div "7,655.10"
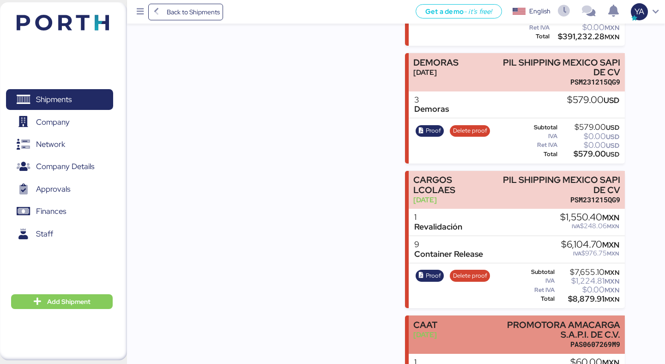
scroll to position [994, 0]
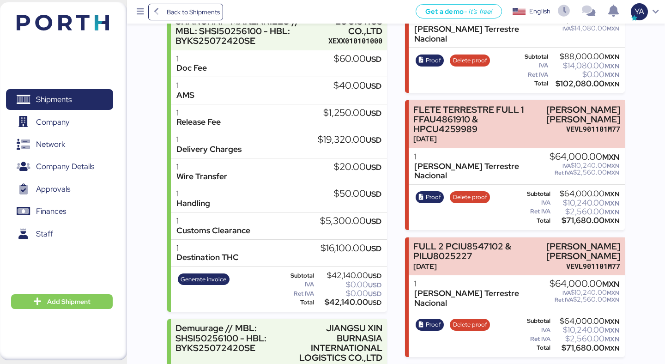
scroll to position [0, 0]
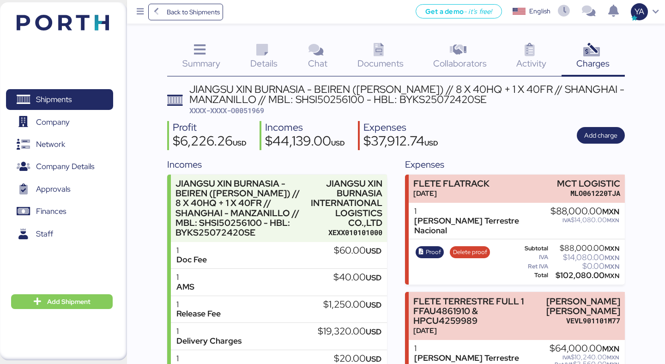
click at [245, 114] on span "XXXX-XXXX-O0051969" at bounding box center [226, 110] width 75 height 9
copy span "O0051969"
click at [298, 162] on div "Incomes" at bounding box center [276, 165] width 219 height 14
click at [245, 111] on span "XXXX-XXXX-O0051969" at bounding box center [226, 110] width 75 height 9
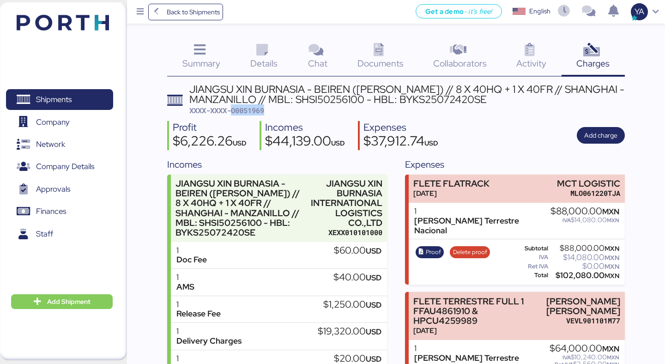
click at [245, 111] on span "XXXX-XXXX-O0051969" at bounding box center [226, 110] width 75 height 9
copy span "O0051969"
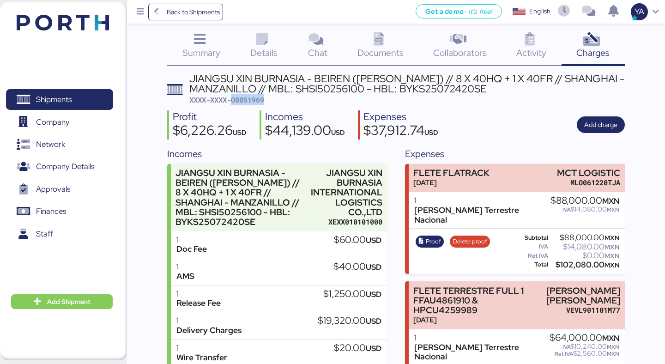
scroll to position [12, 0]
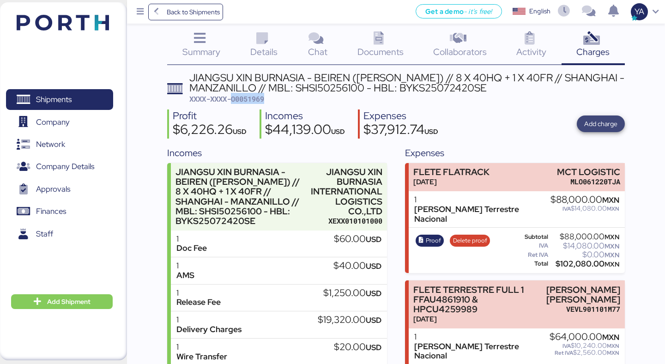
click at [599, 121] on span "Add charge" at bounding box center [600, 123] width 33 height 11
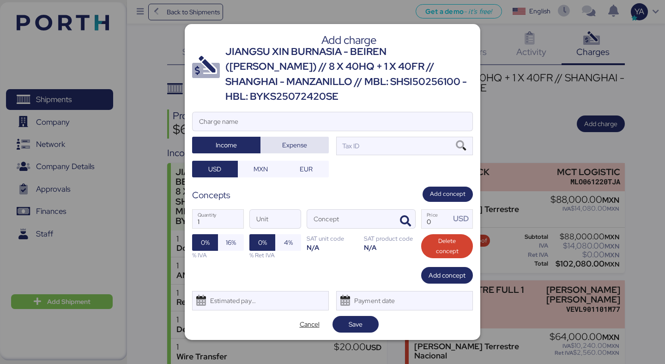
click at [308, 141] on span "Expense" at bounding box center [295, 145] width 54 height 13
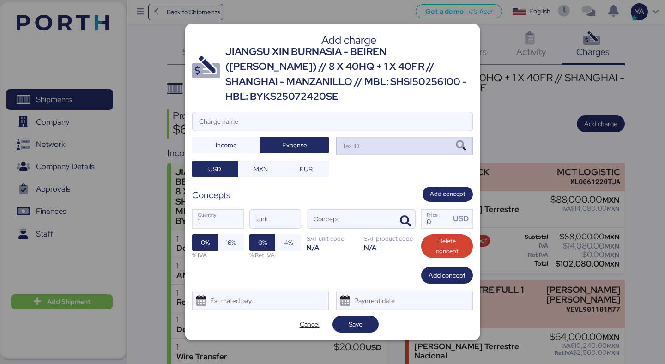
click at [384, 137] on div "Tax ID" at bounding box center [404, 146] width 137 height 18
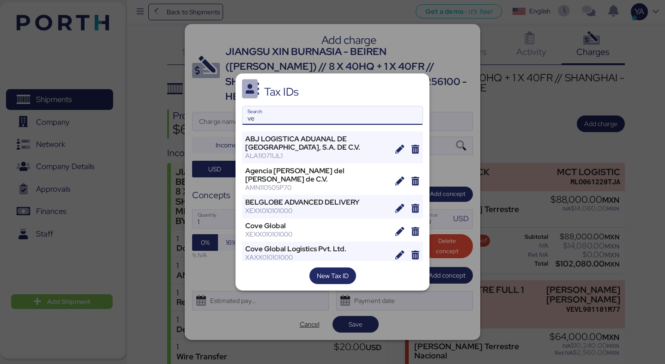
type input "v"
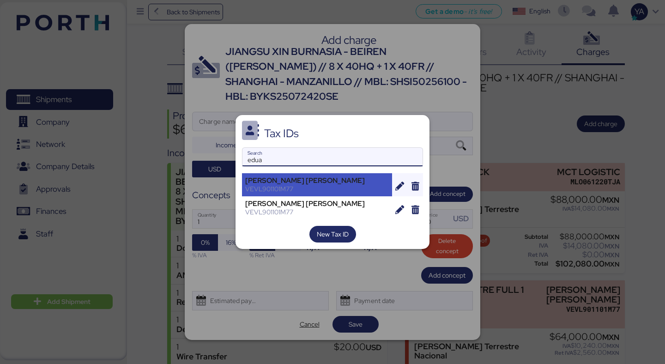
type input "edua"
click at [314, 181] on div "[PERSON_NAME] [PERSON_NAME]" at bounding box center [317, 180] width 144 height 8
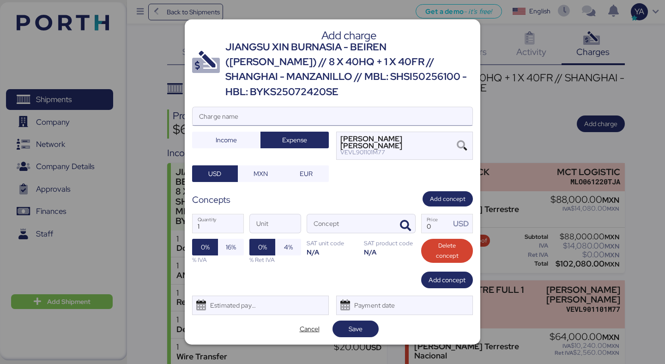
click at [316, 107] on input "Charge name" at bounding box center [333, 116] width 280 height 18
type input "Estadías"
click at [407, 220] on icon "button" at bounding box center [405, 225] width 11 height 11
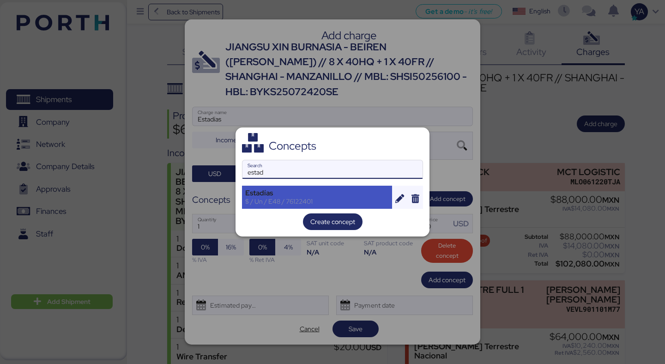
type input "estad"
click at [306, 200] on div "$ / Un / E48 / 76122401" at bounding box center [317, 201] width 144 height 8
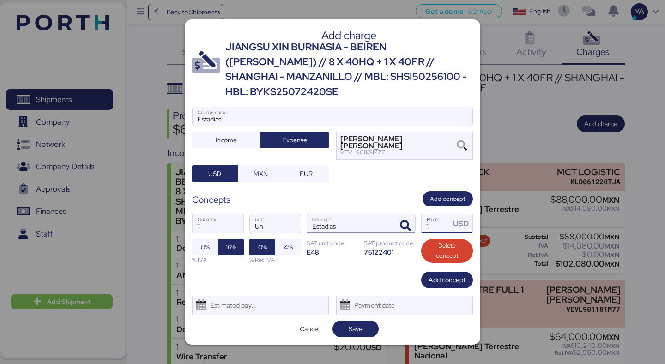
drag, startPoint x: 434, startPoint y: 220, endPoint x: 384, endPoint y: 219, distance: 49.9
click at [385, 220] on div "1 Quantity Un Unit Estadías Concept 1 Price USD 0% 16% % IVA 0% 4% % Ret IVA SA…" at bounding box center [332, 238] width 281 height 65
click at [376, 167] on div "Estadías Charge name Income Expense [PERSON_NAME] [PERSON_NAME] VEVL901101M77 U…" at bounding box center [332, 144] width 281 height 75
click at [254, 171] on span "MXN" at bounding box center [261, 173] width 14 height 11
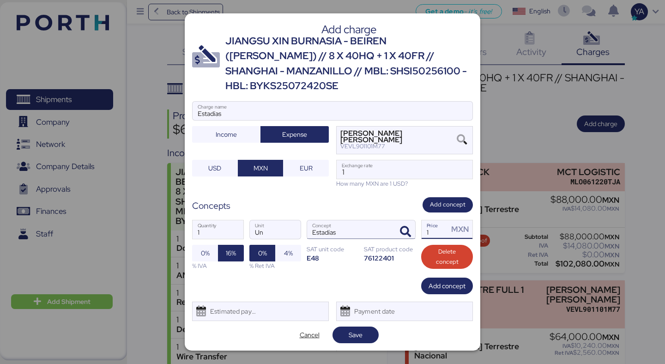
drag, startPoint x: 437, startPoint y: 225, endPoint x: 389, endPoint y: 221, distance: 48.2
click at [389, 222] on div "1 Quantity Un Unit Estadías Concept 1 Price MXN 0% 16% % IVA 0% 4% % Ret IVA SA…" at bounding box center [332, 244] width 281 height 65
type input "5000"
click at [373, 161] on input "1" at bounding box center [405, 169] width 136 height 18
paste input "18.6440"
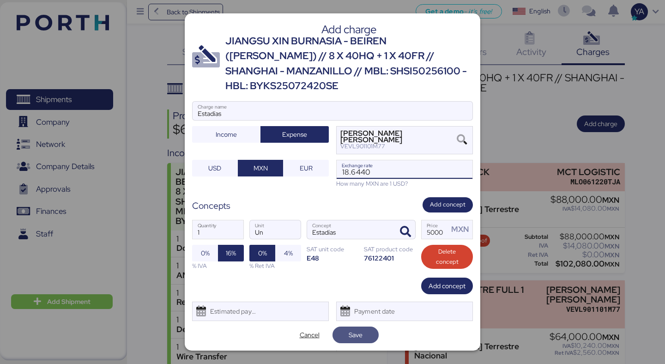
type input "18.644"
click at [367, 328] on span "Save" at bounding box center [355, 334] width 31 height 13
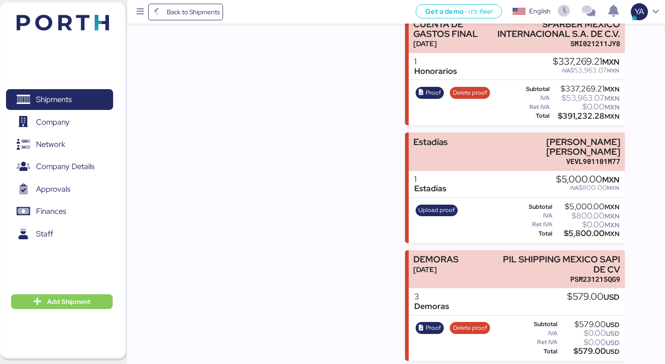
scroll to position [914, 0]
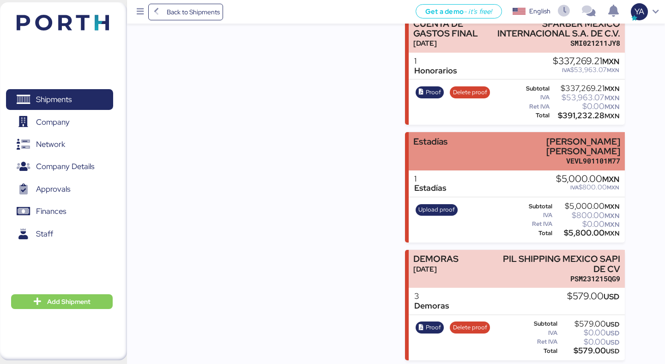
click at [489, 132] on div "[DEMOGRAPHIC_DATA] [PERSON_NAME] [PERSON_NAME] VEVL901101M77" at bounding box center [517, 151] width 216 height 38
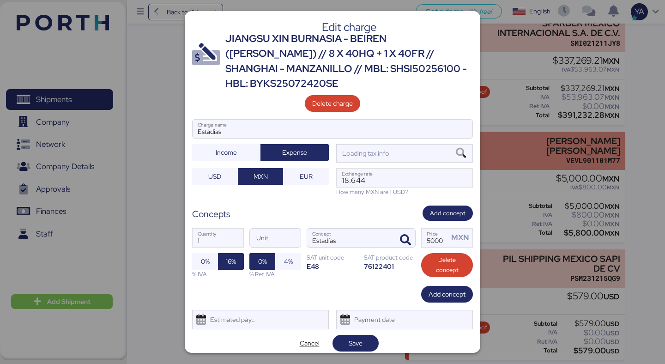
scroll to position [0, 0]
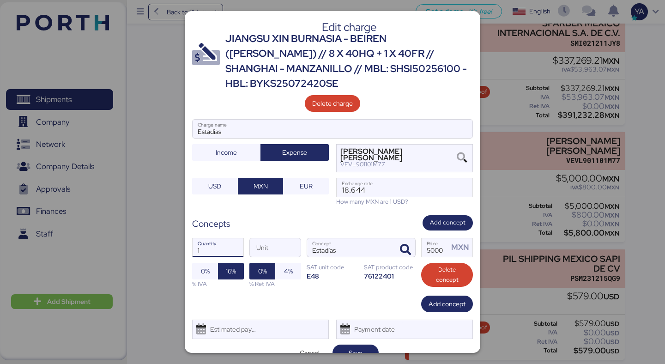
drag, startPoint x: 215, startPoint y: 235, endPoint x: 164, endPoint y: 234, distance: 50.8
click at [164, 234] on div "Edit charge JIANGSU XIN BURNASIA - BEIREN ([PERSON_NAME]) // 8 X 40HQ + 1 X 40F…" at bounding box center [332, 182] width 665 height 364
type input "4"
click at [365, 346] on span "Save" at bounding box center [355, 352] width 31 height 13
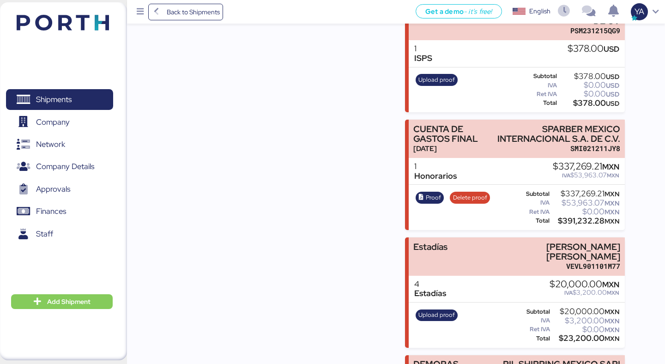
scroll to position [814, 0]
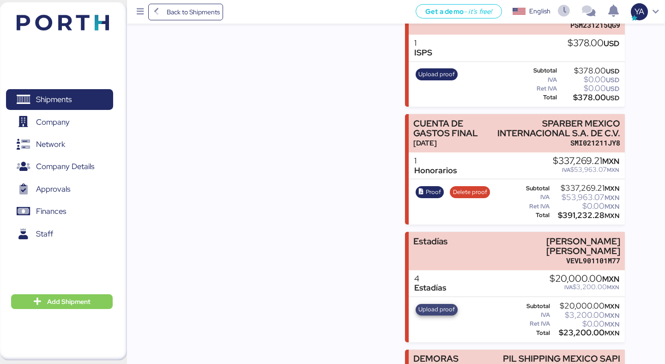
click at [420, 304] on span "Upload proof" at bounding box center [437, 309] width 36 height 10
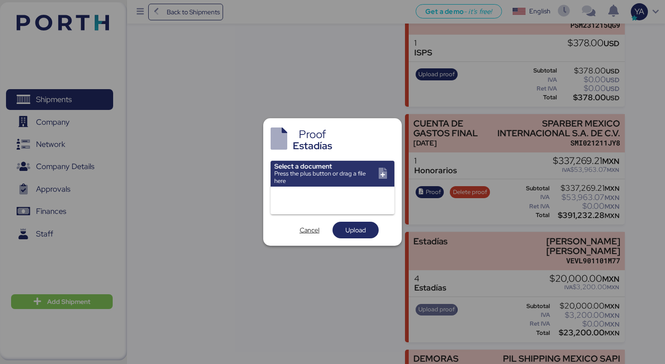
scroll to position [0, 0]
click at [360, 176] on input "file" at bounding box center [333, 174] width 124 height 26
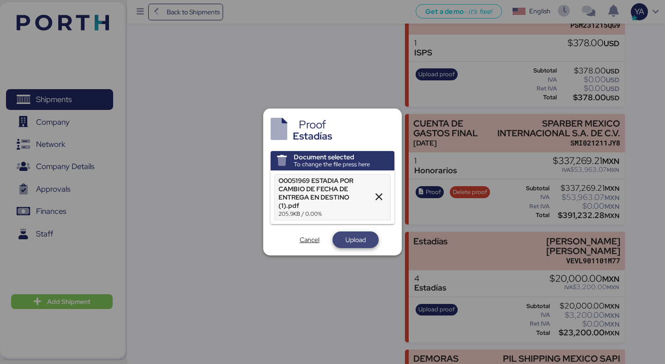
click at [361, 239] on span "Upload" at bounding box center [356, 239] width 20 height 11
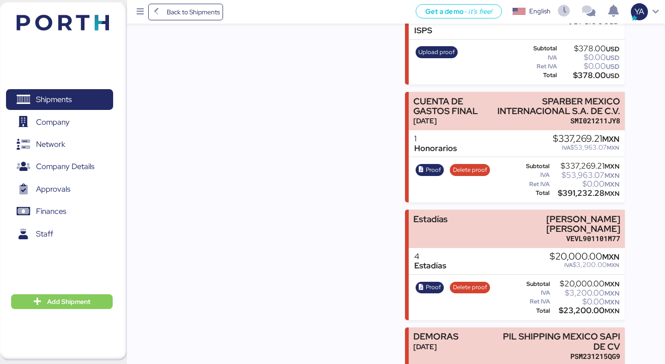
scroll to position [839, 0]
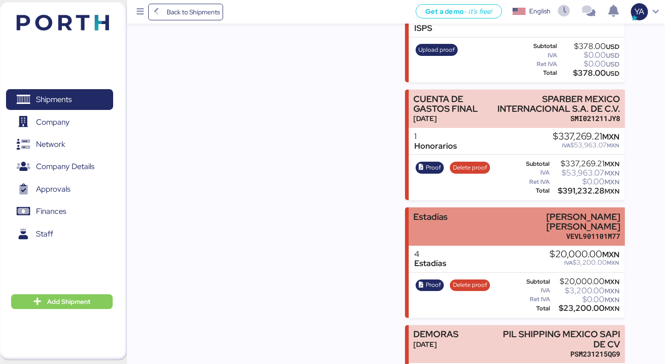
click at [516, 212] on div "[PERSON_NAME] [PERSON_NAME]" at bounding box center [558, 221] width 124 height 19
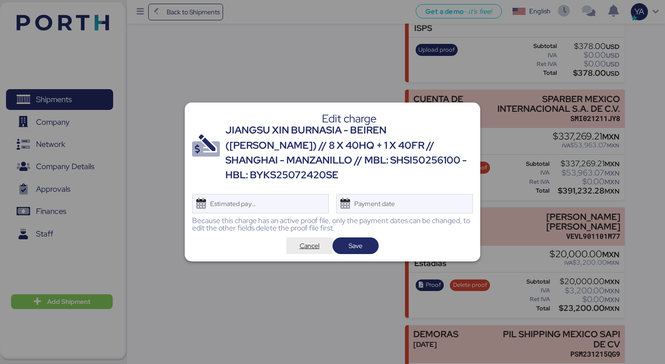
click at [322, 239] on span "Cancel" at bounding box center [309, 245] width 31 height 13
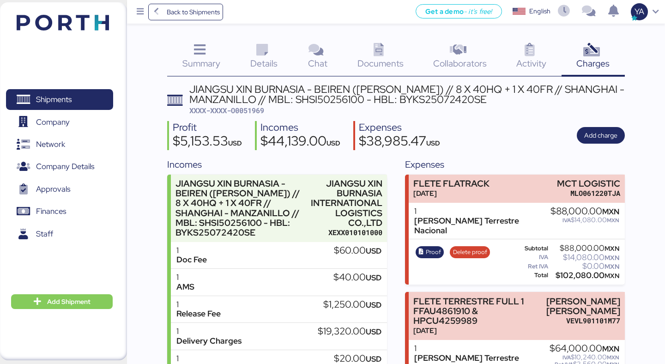
click at [213, 149] on div "$5,153.53 USD" at bounding box center [207, 142] width 69 height 16
